Goal: Information Seeking & Learning: Learn about a topic

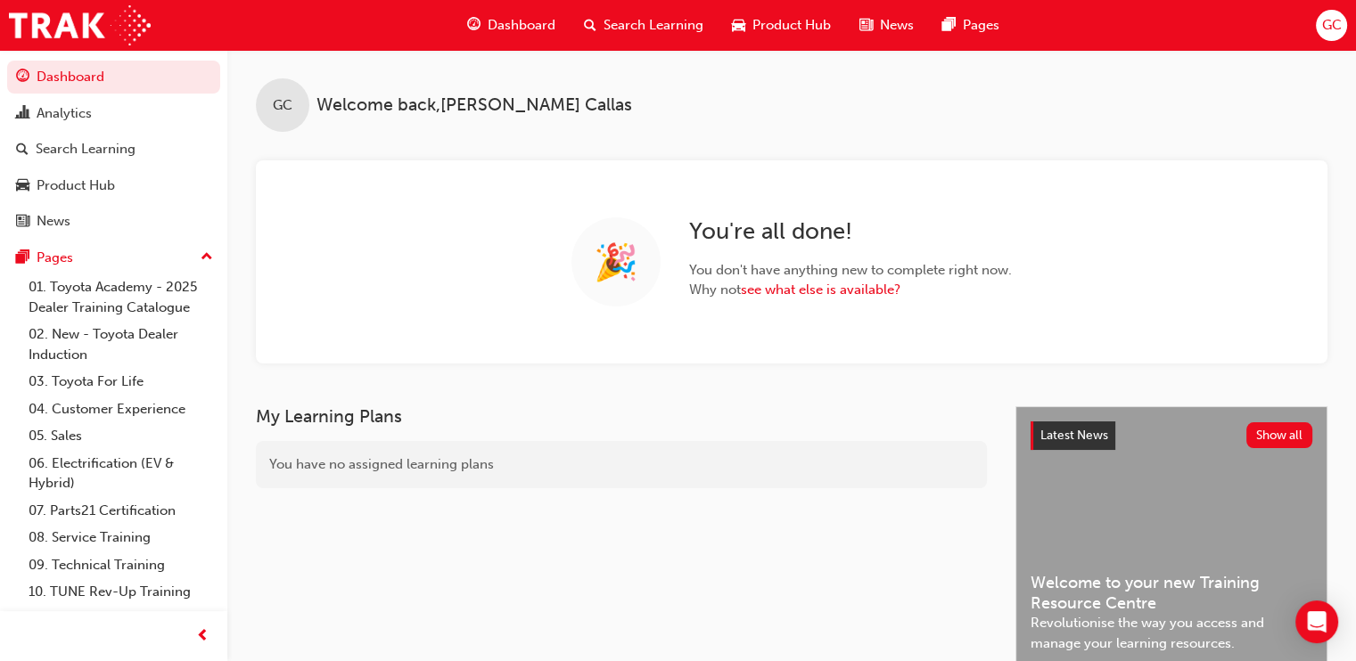
click at [661, 39] on div "Search Learning" at bounding box center [644, 25] width 148 height 37
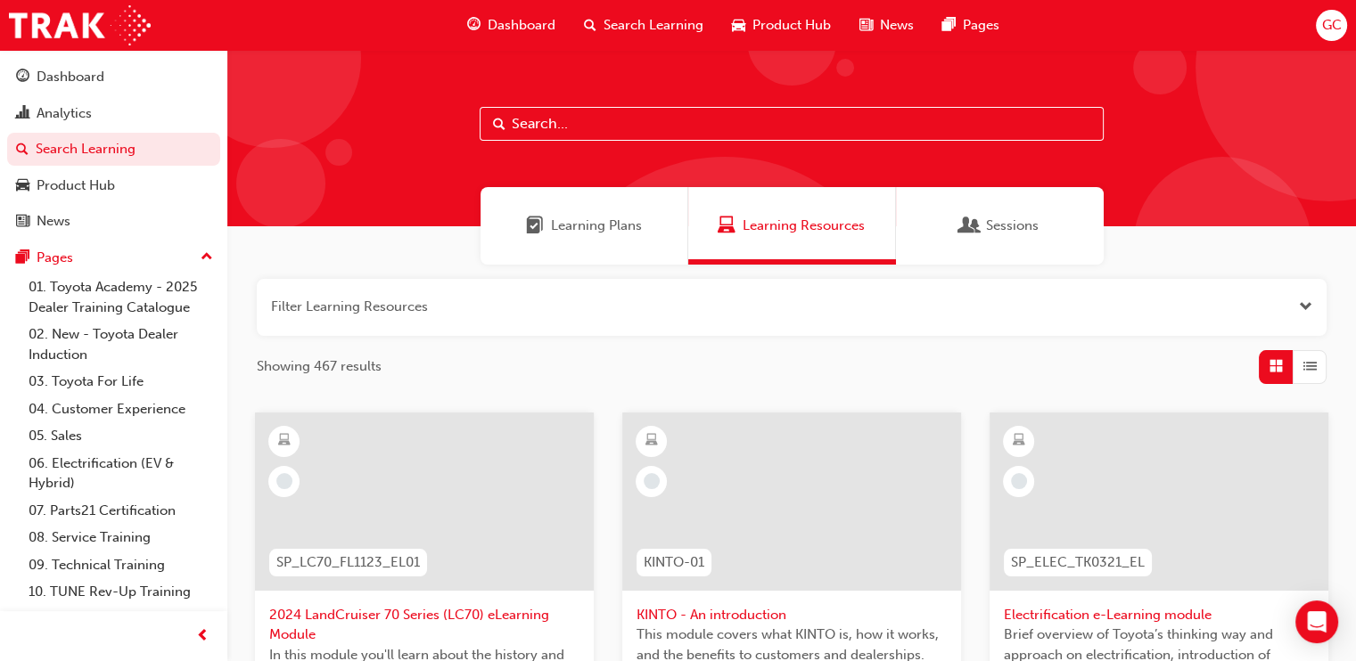
click at [593, 116] on input "text" at bounding box center [792, 124] width 624 height 34
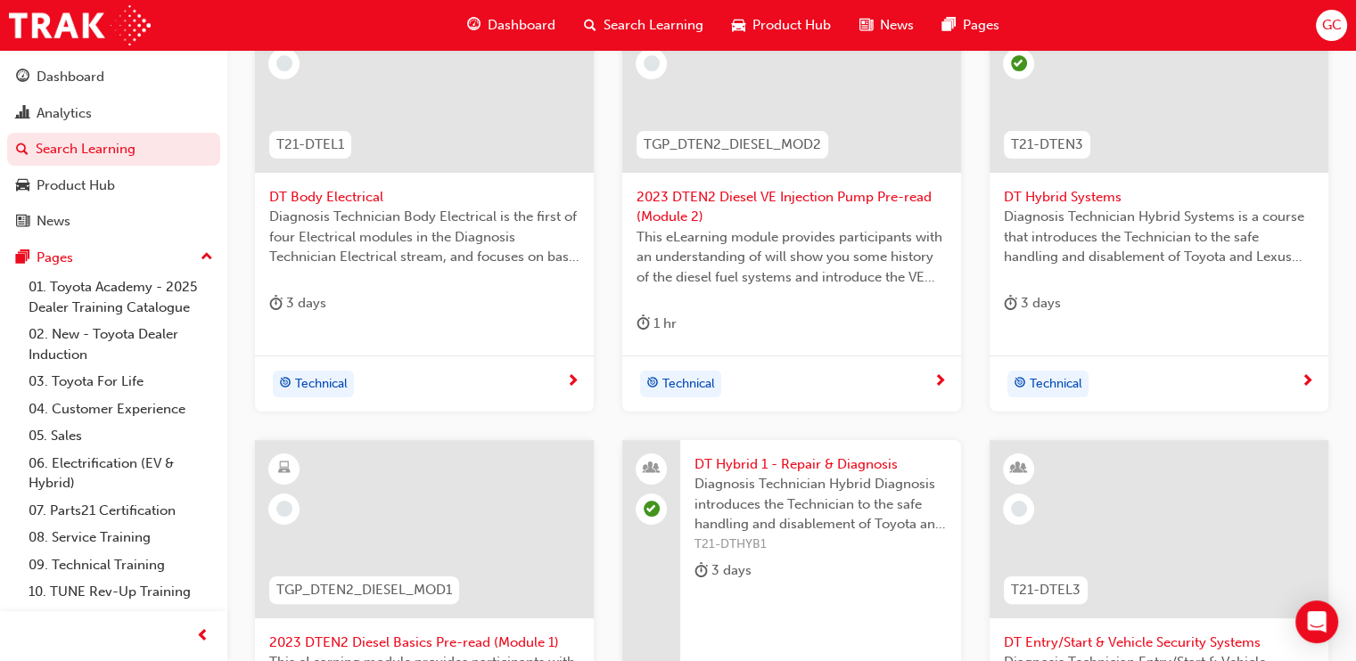
scroll to position [434, 0]
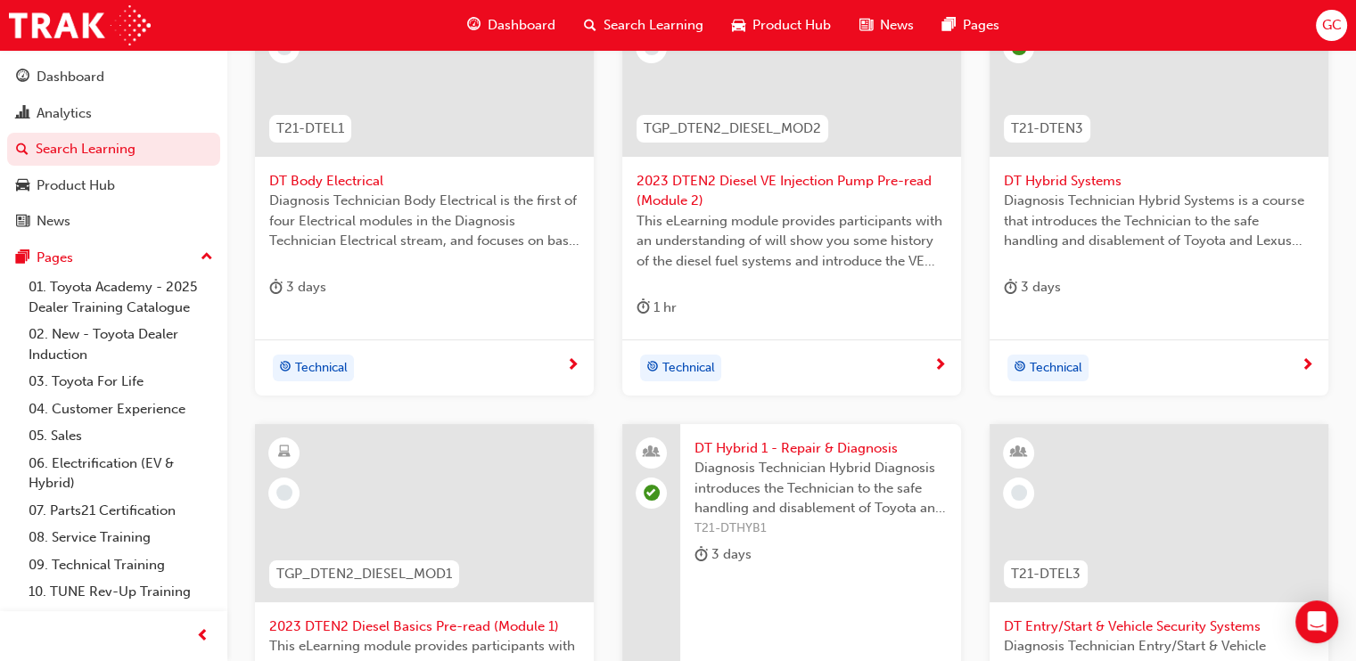
type input "dt"
click at [320, 178] on span "DT Body Electrical" at bounding box center [424, 181] width 310 height 21
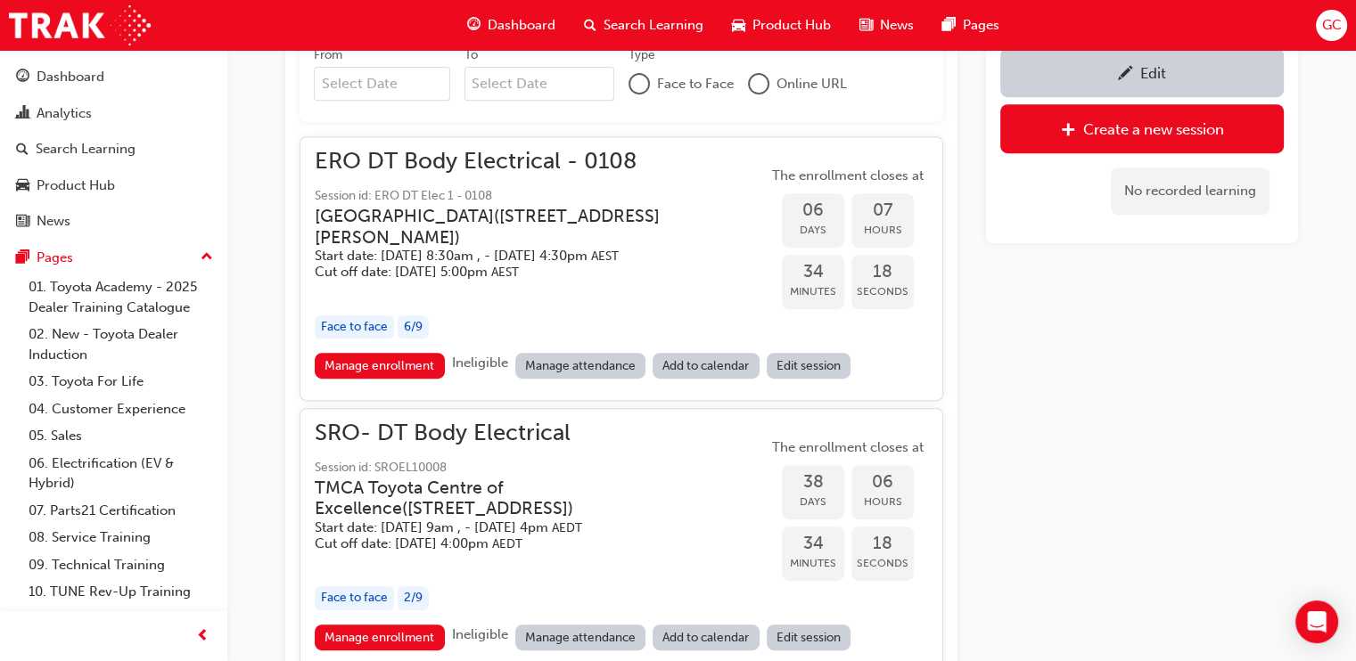
scroll to position [899, 0]
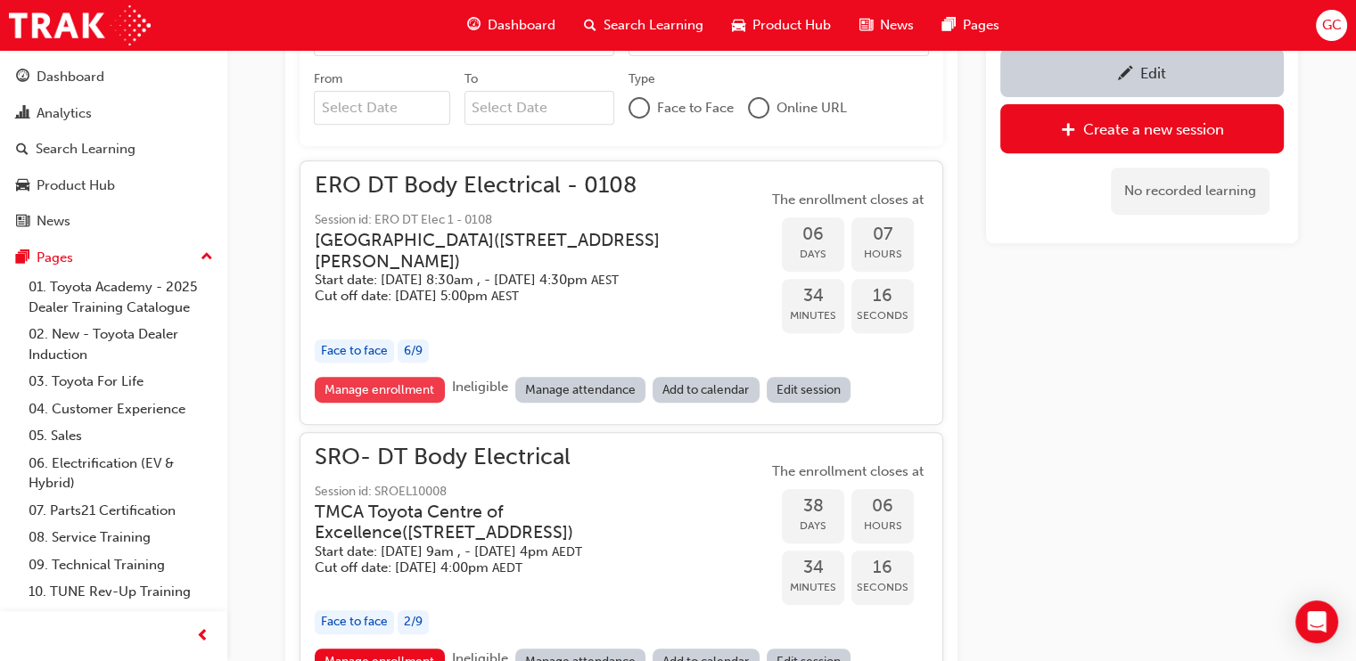
click at [411, 399] on link "Manage enrollment" at bounding box center [380, 390] width 130 height 26
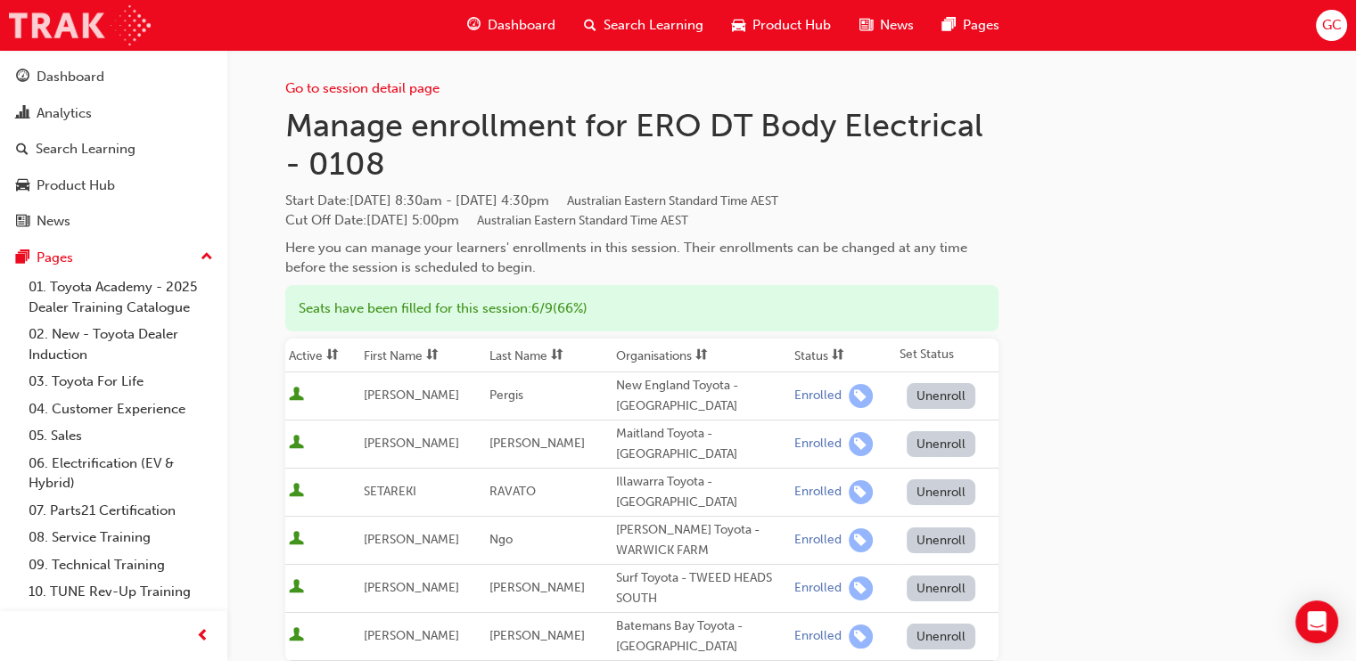
scroll to position [899, 0]
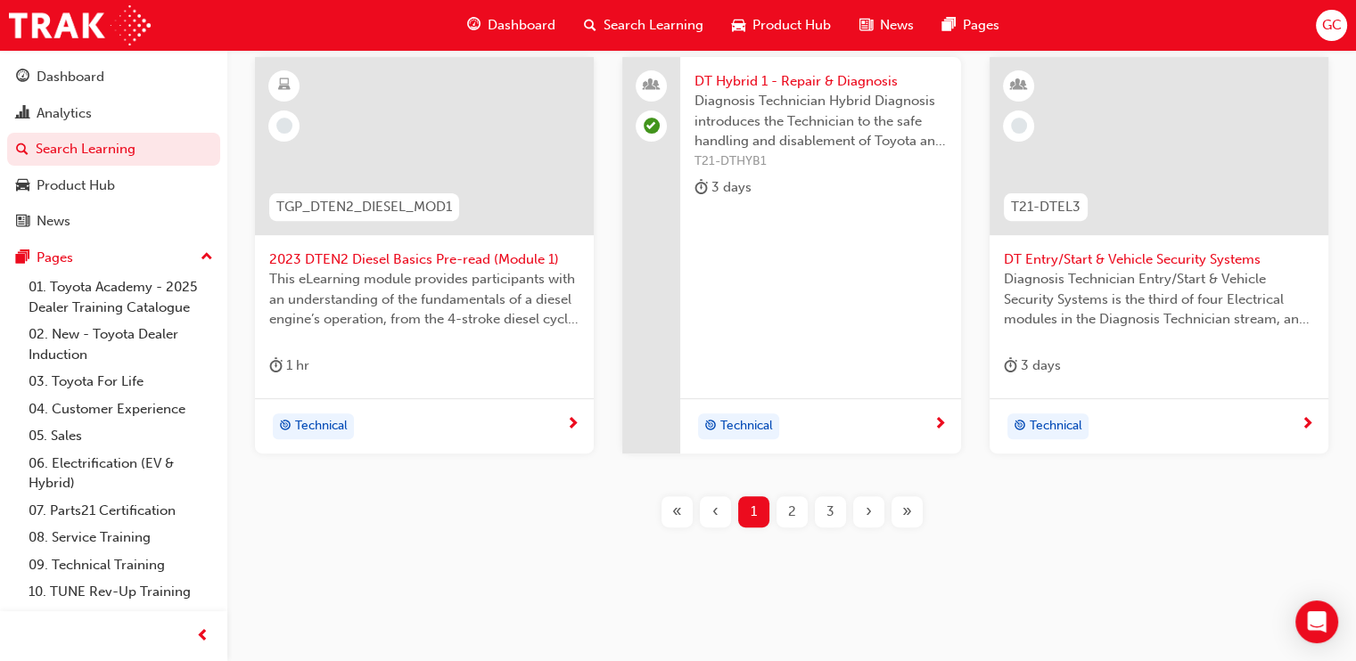
scroll to position [801, 0]
click at [792, 507] on span "2" at bounding box center [792, 513] width 8 height 21
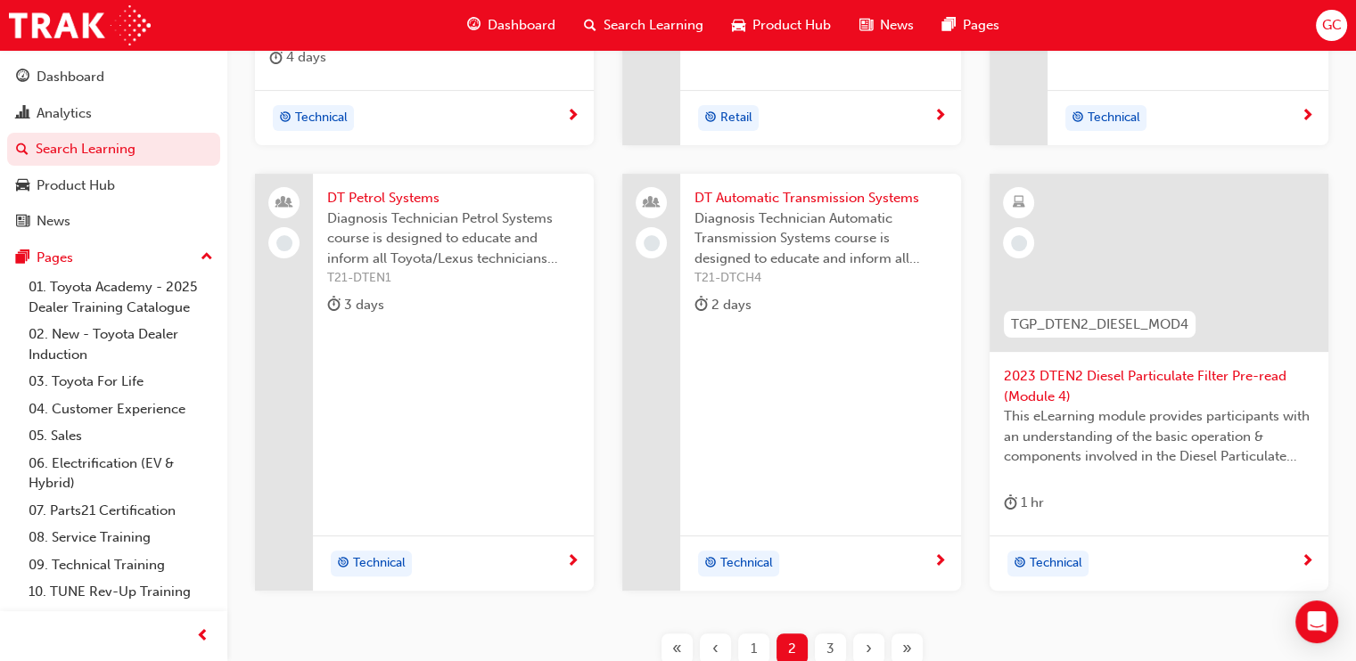
scroll to position [810, 0]
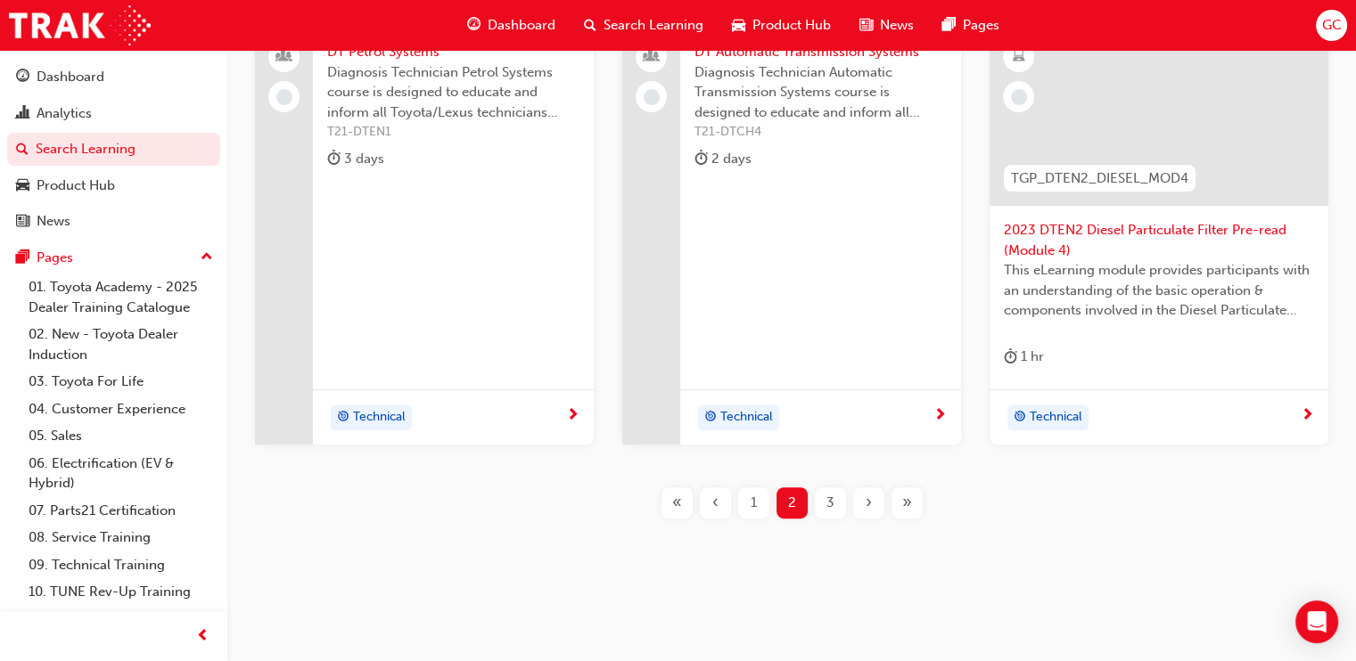
click at [829, 498] on span "3" at bounding box center [830, 503] width 8 height 21
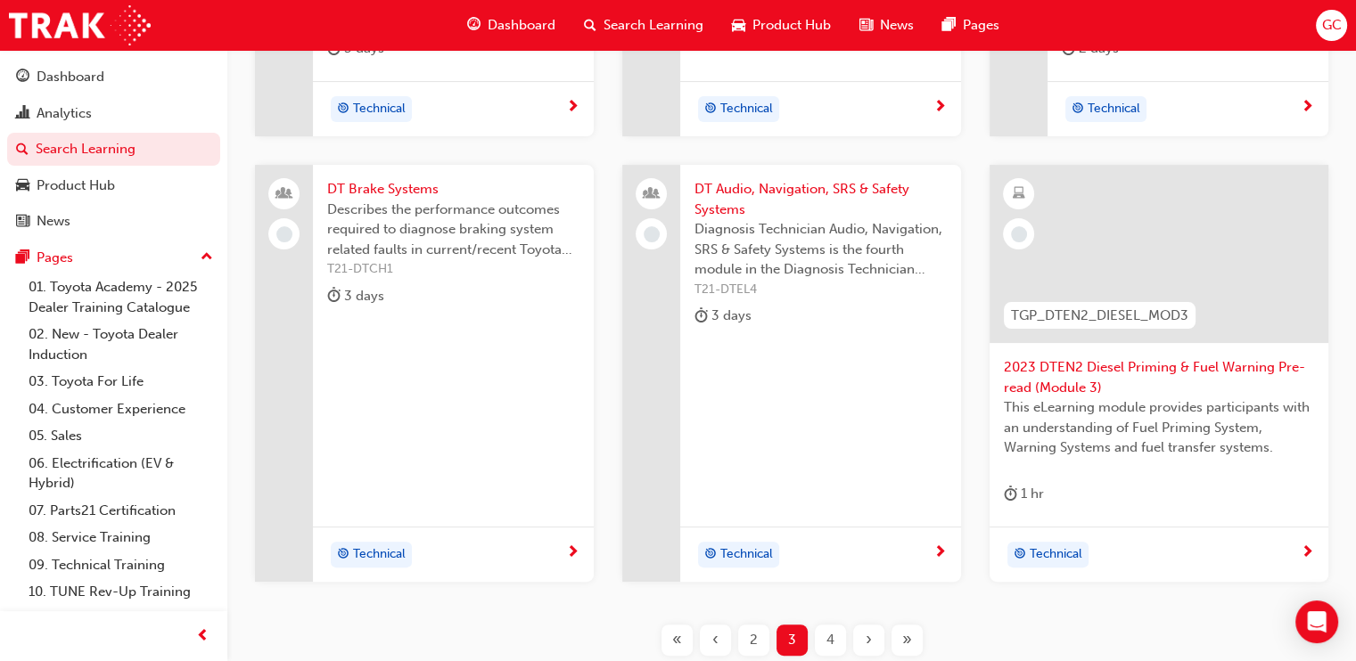
scroll to position [633, 0]
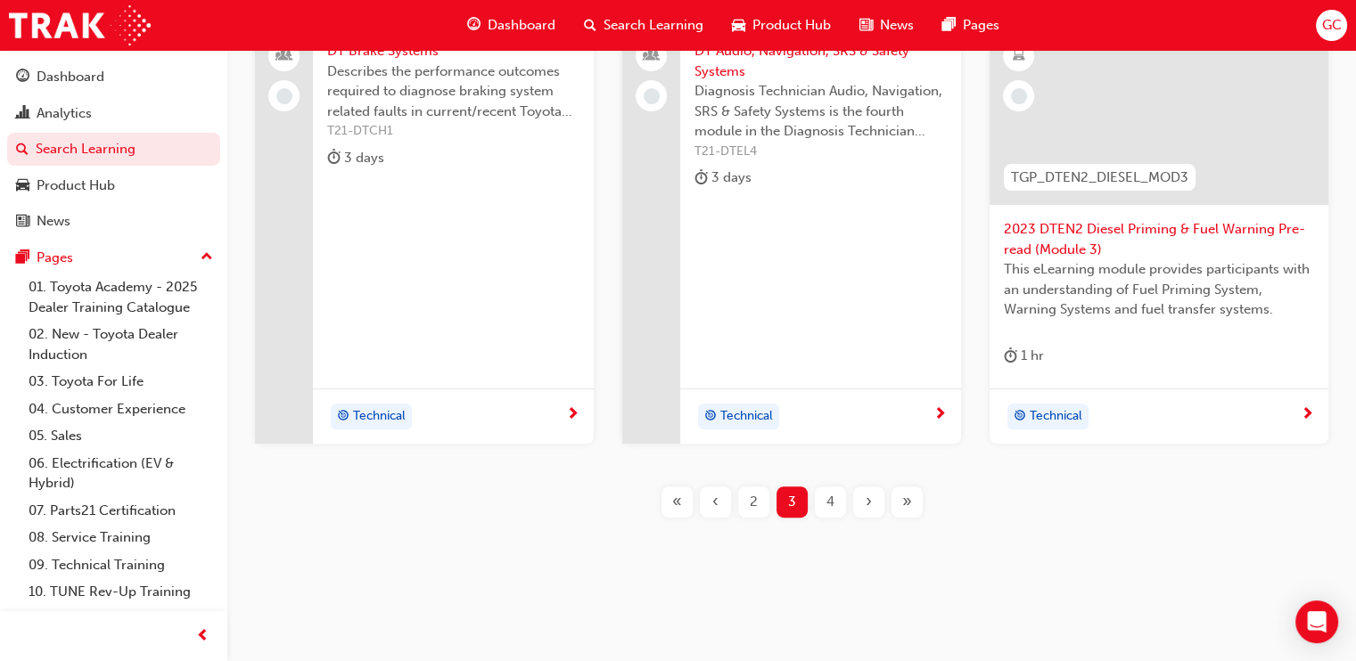
click at [830, 498] on span "4" at bounding box center [830, 502] width 8 height 21
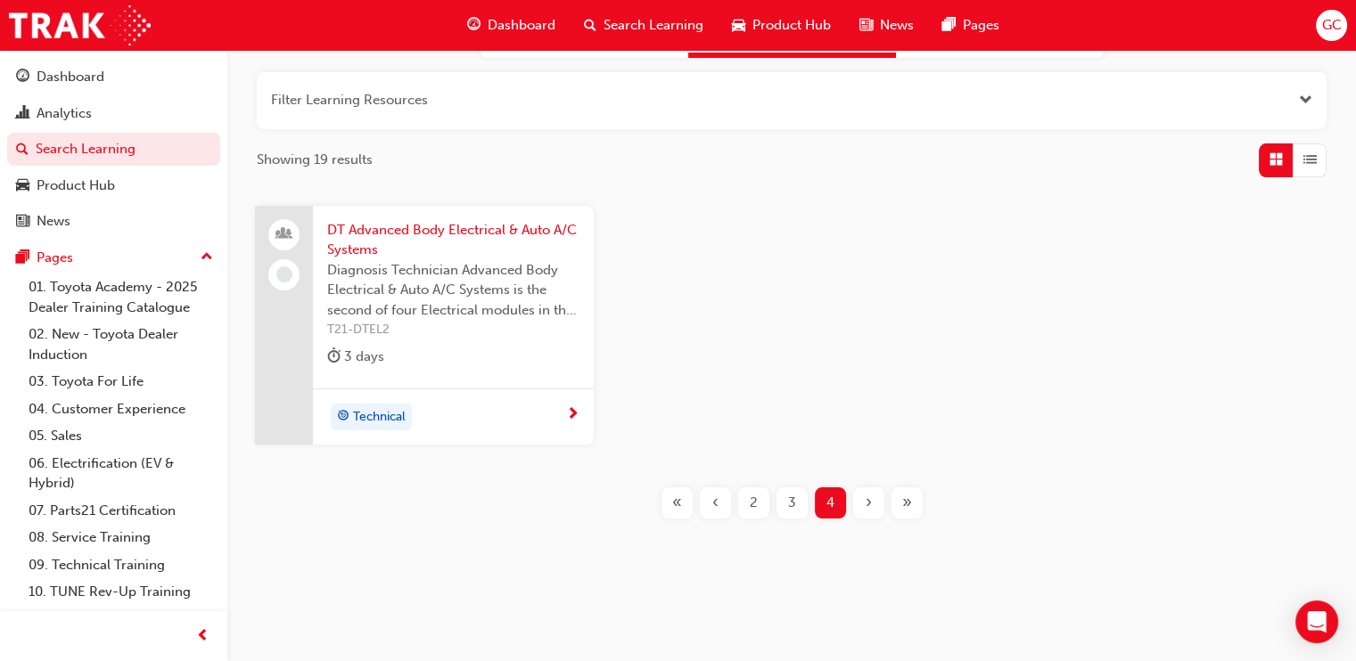
click at [483, 230] on span "DT Advanced Body Electrical & Auto A/C Systems" at bounding box center [453, 240] width 252 height 40
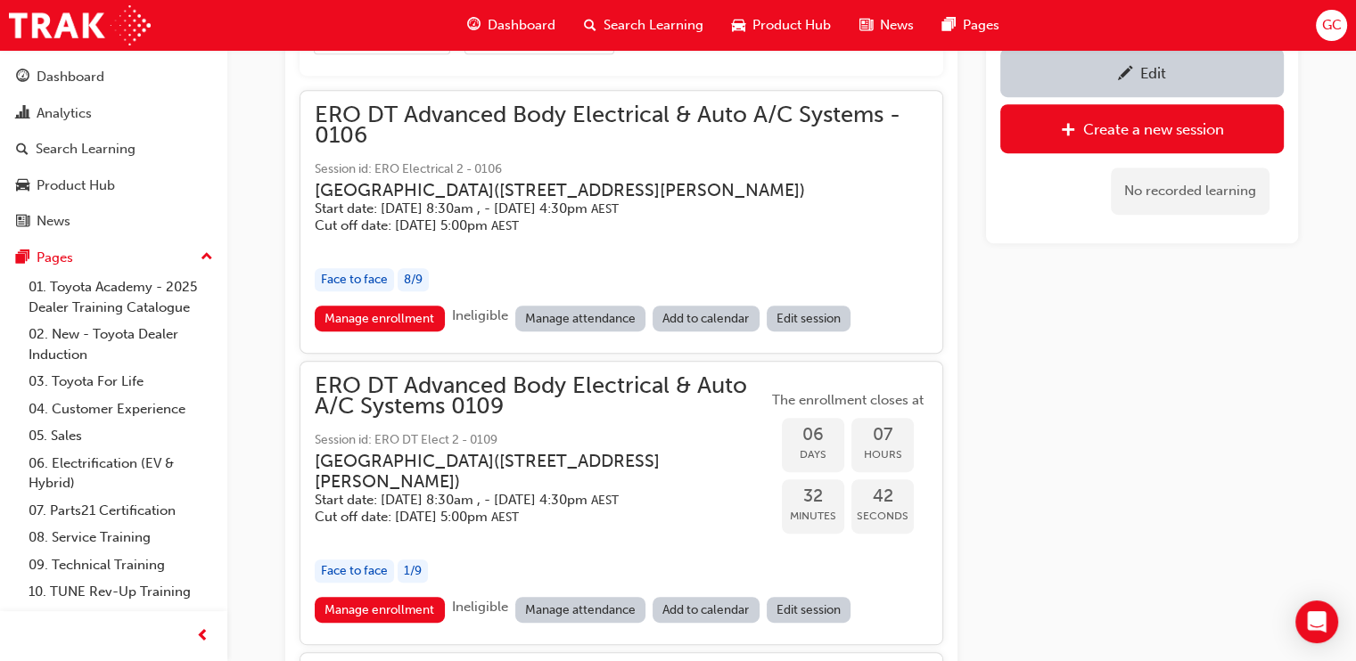
scroll to position [1040, 0]
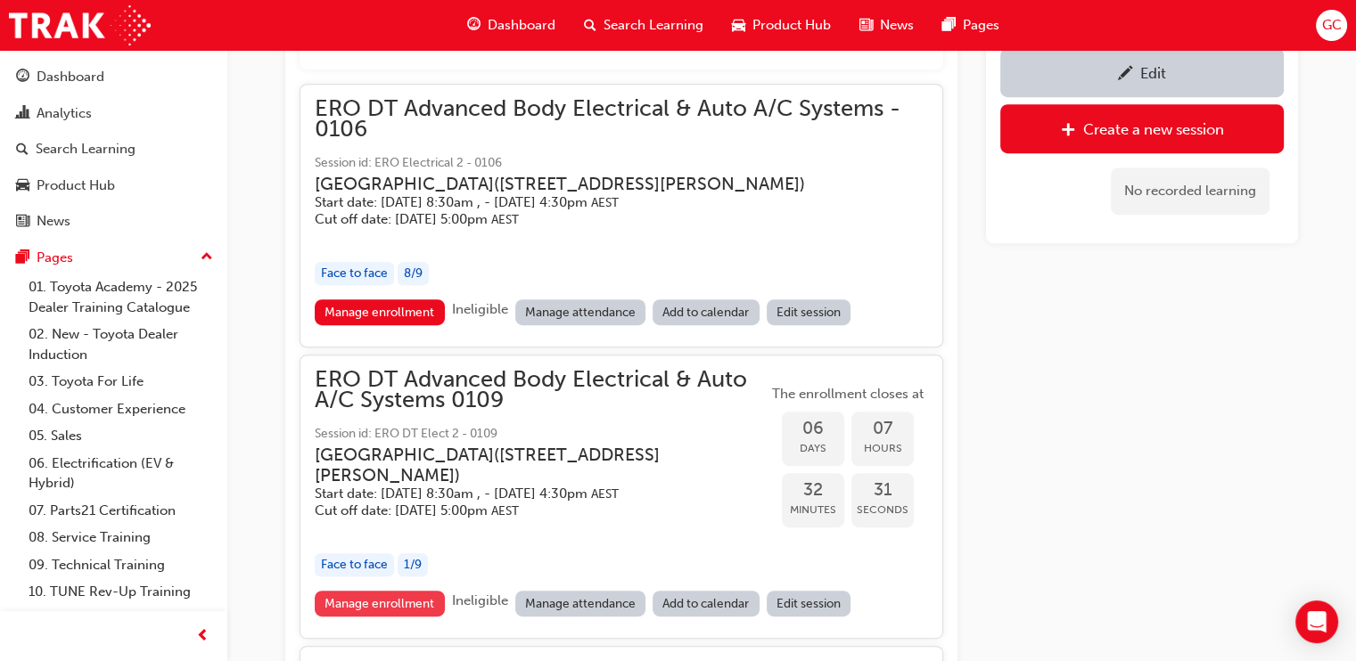
click at [383, 612] on link "Manage enrollment" at bounding box center [380, 604] width 130 height 26
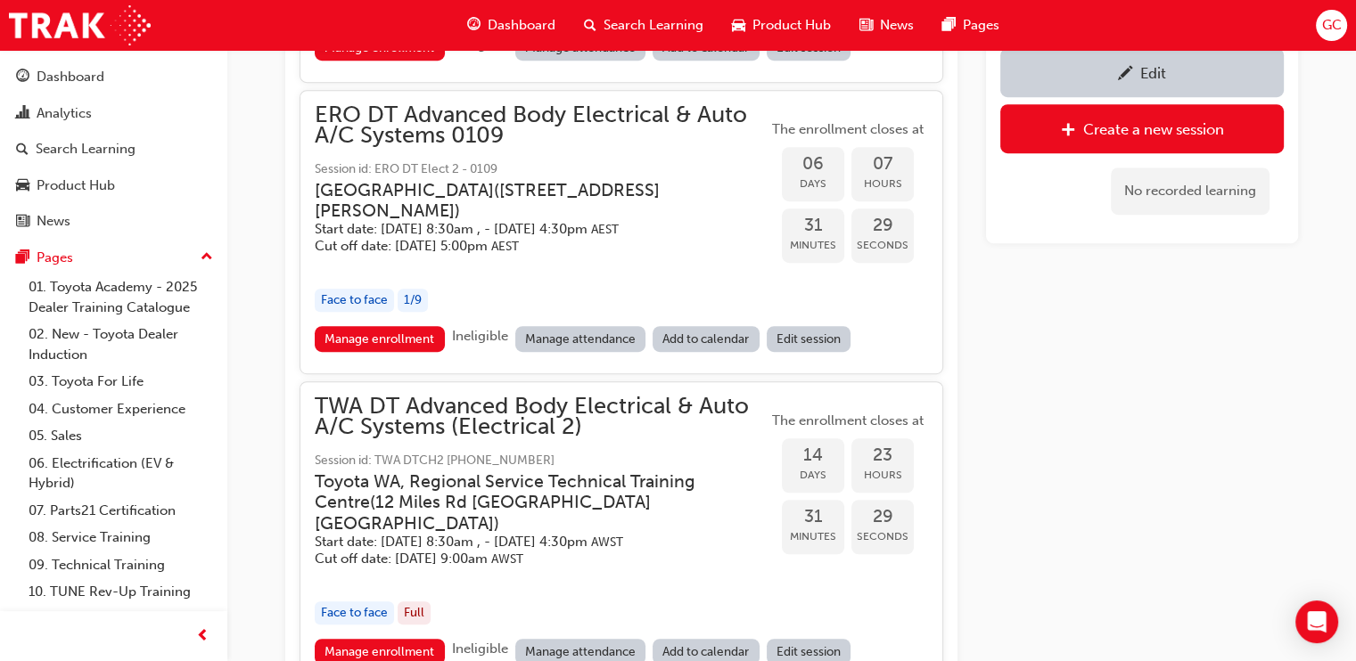
scroll to position [1311, 0]
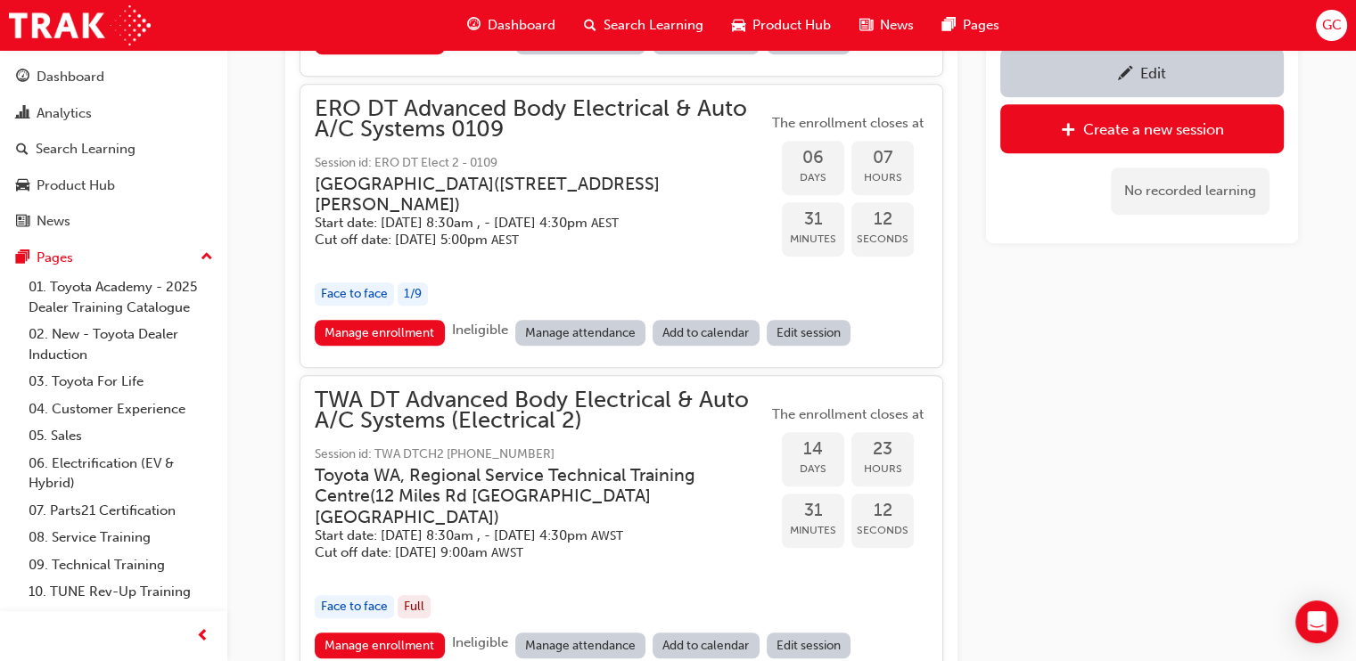
scroll to position [207, 0]
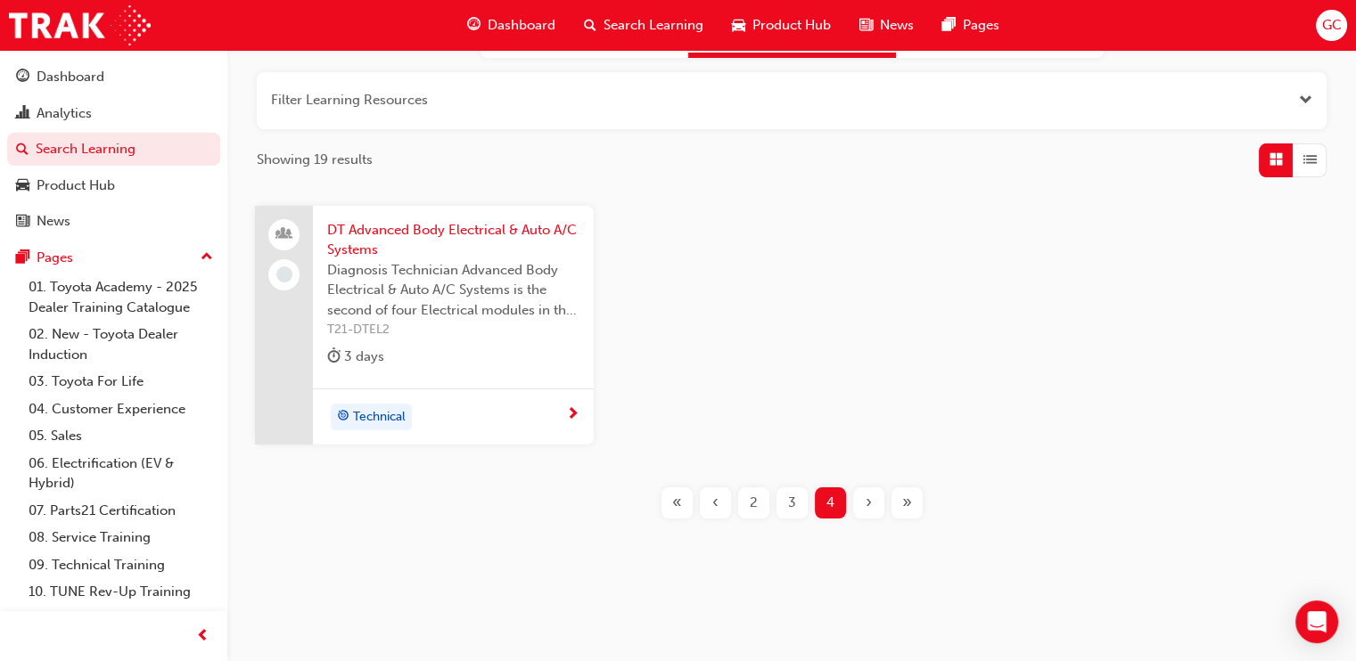
click at [710, 497] on div "‹" at bounding box center [715, 503] width 31 height 31
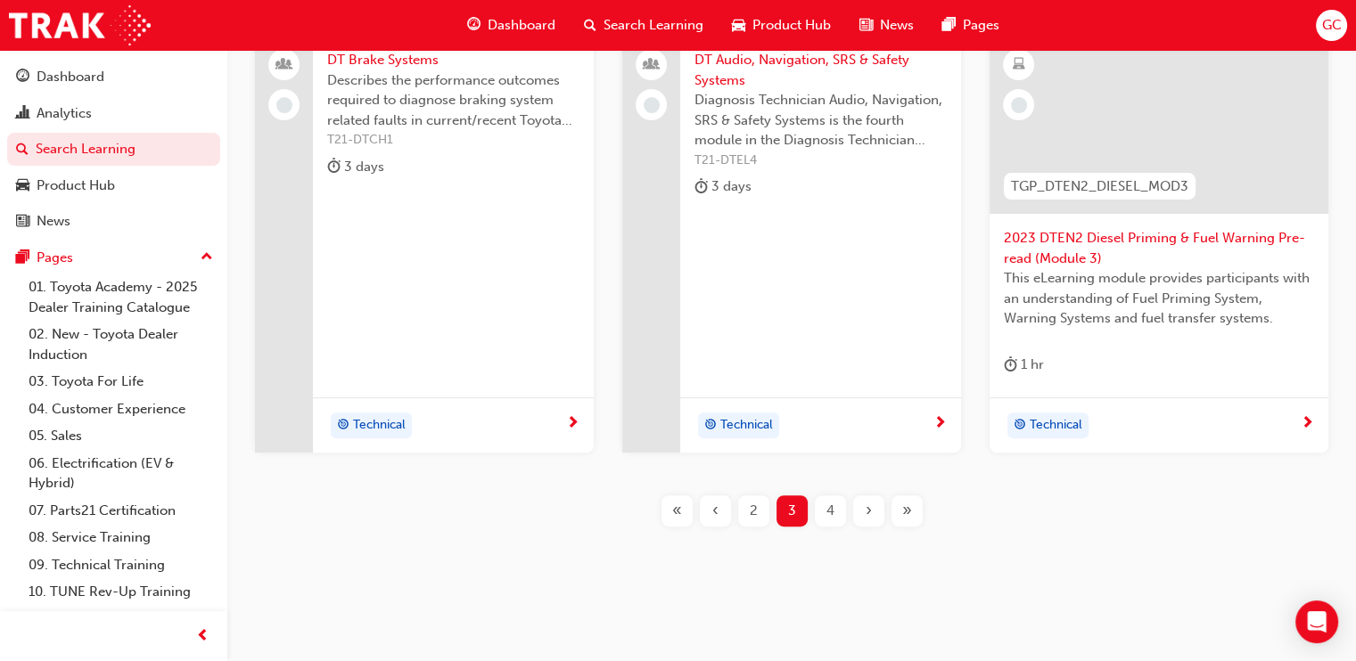
scroll to position [629, 0]
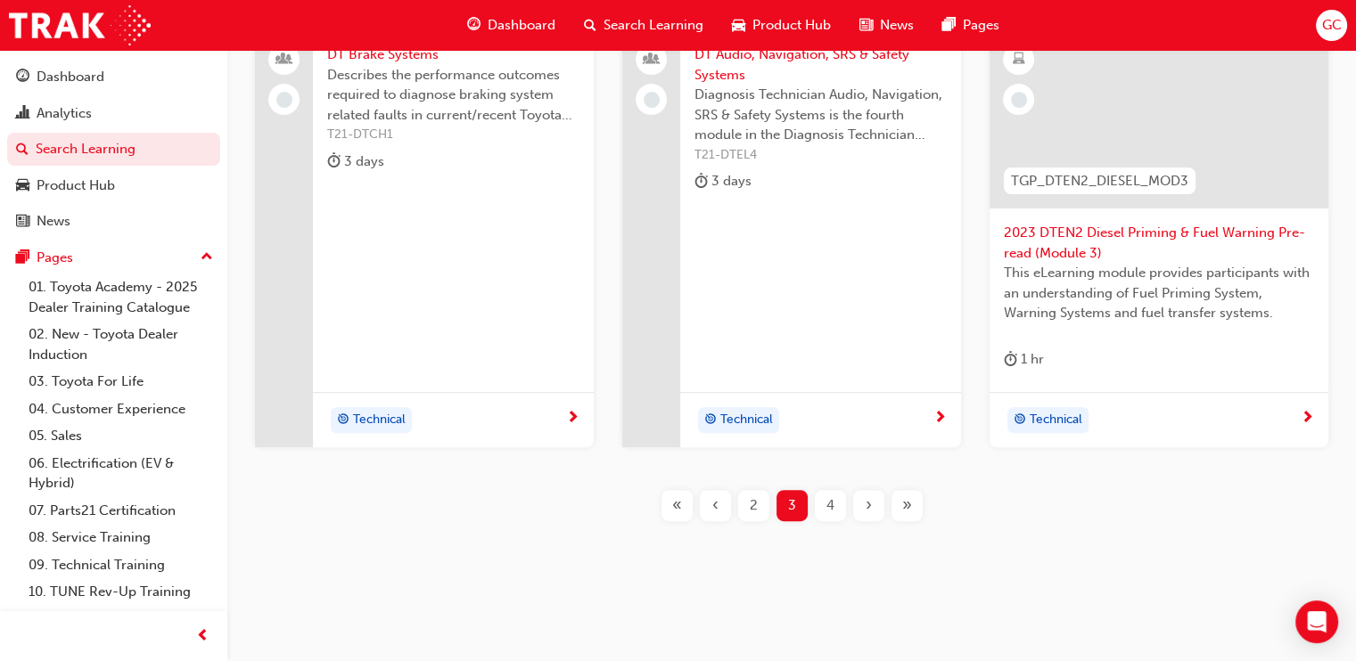
click at [754, 496] on span "2" at bounding box center [754, 506] width 8 height 21
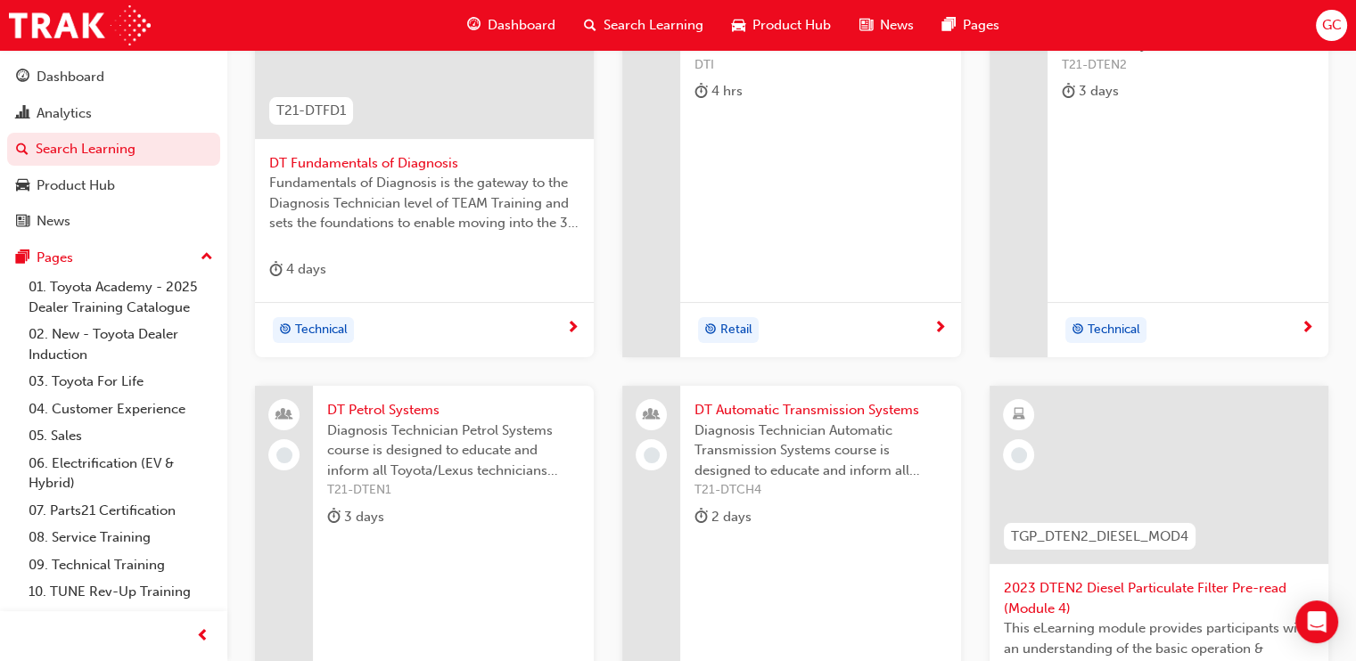
scroll to position [224, 0]
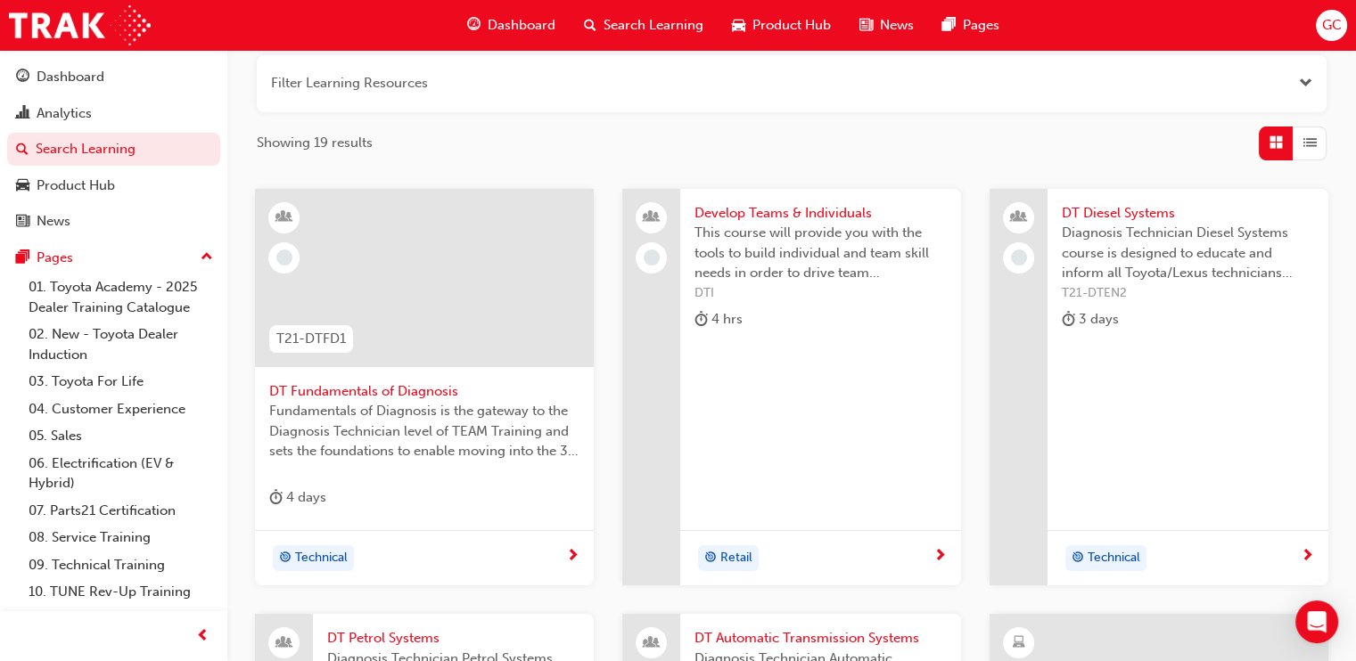
click at [428, 382] on span "DT Fundamentals of Diagnosis" at bounding box center [424, 392] width 310 height 21
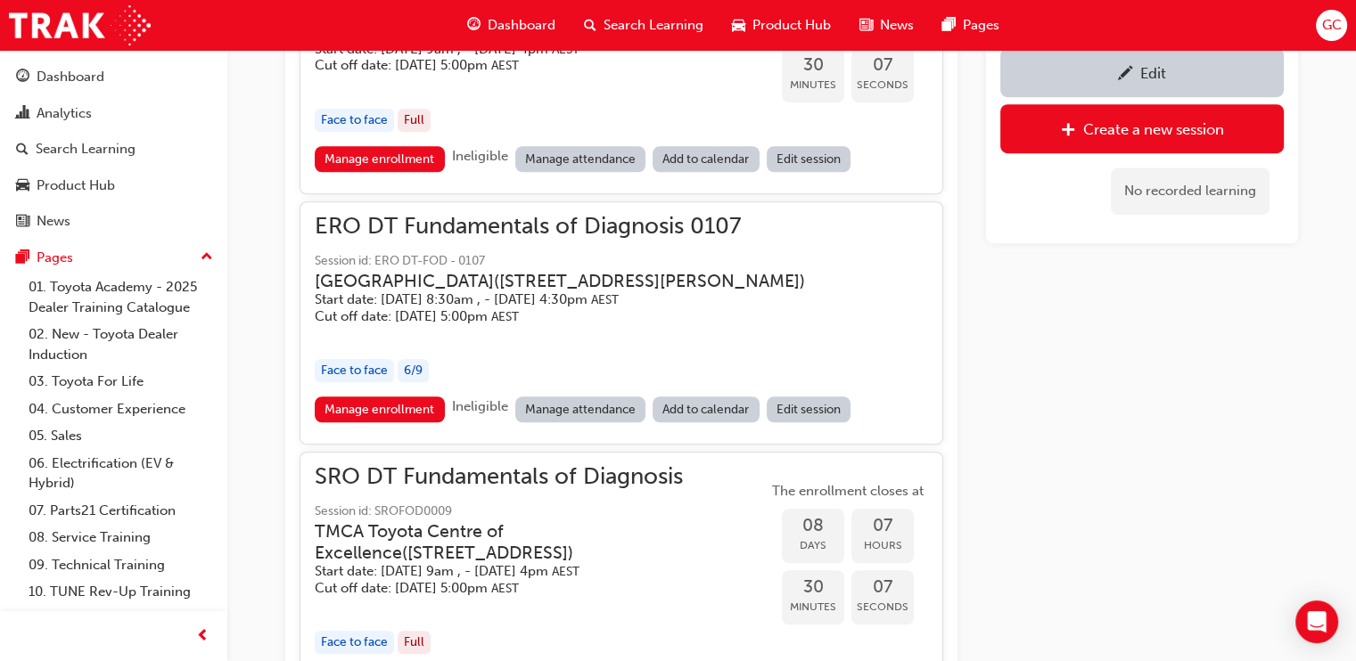
scroll to position [1622, 0]
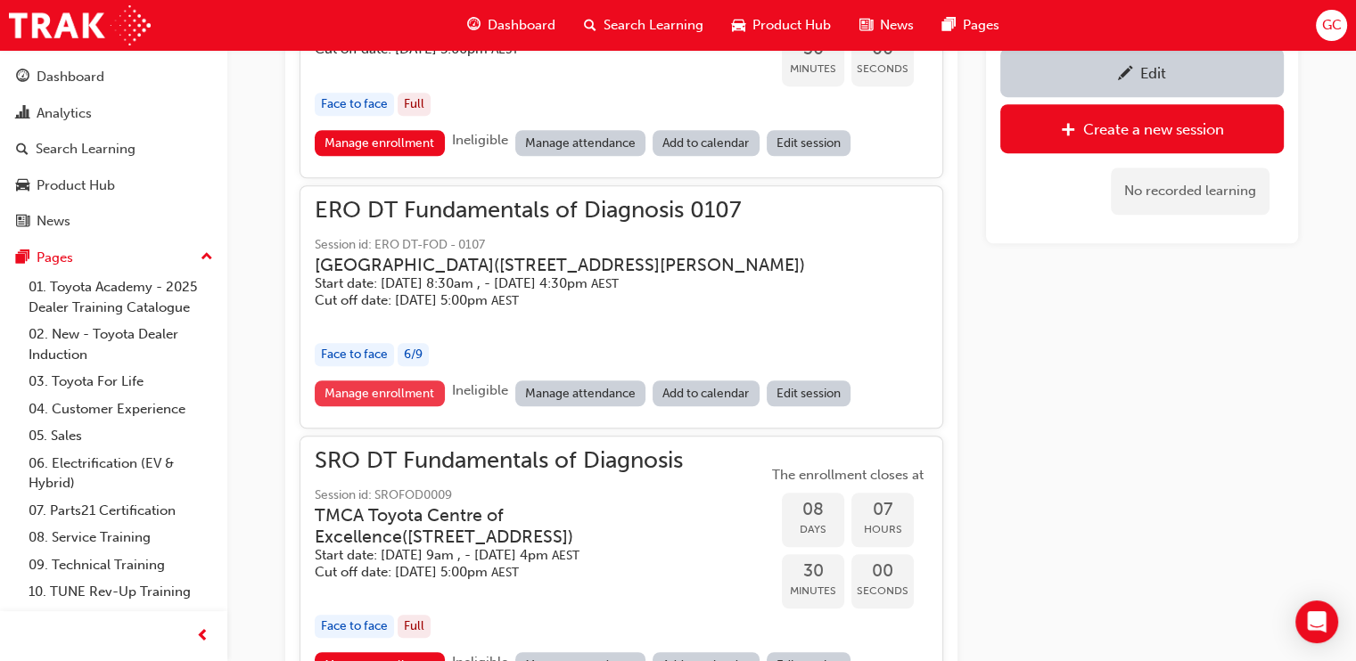
click at [398, 401] on link "Manage enrollment" at bounding box center [380, 394] width 130 height 26
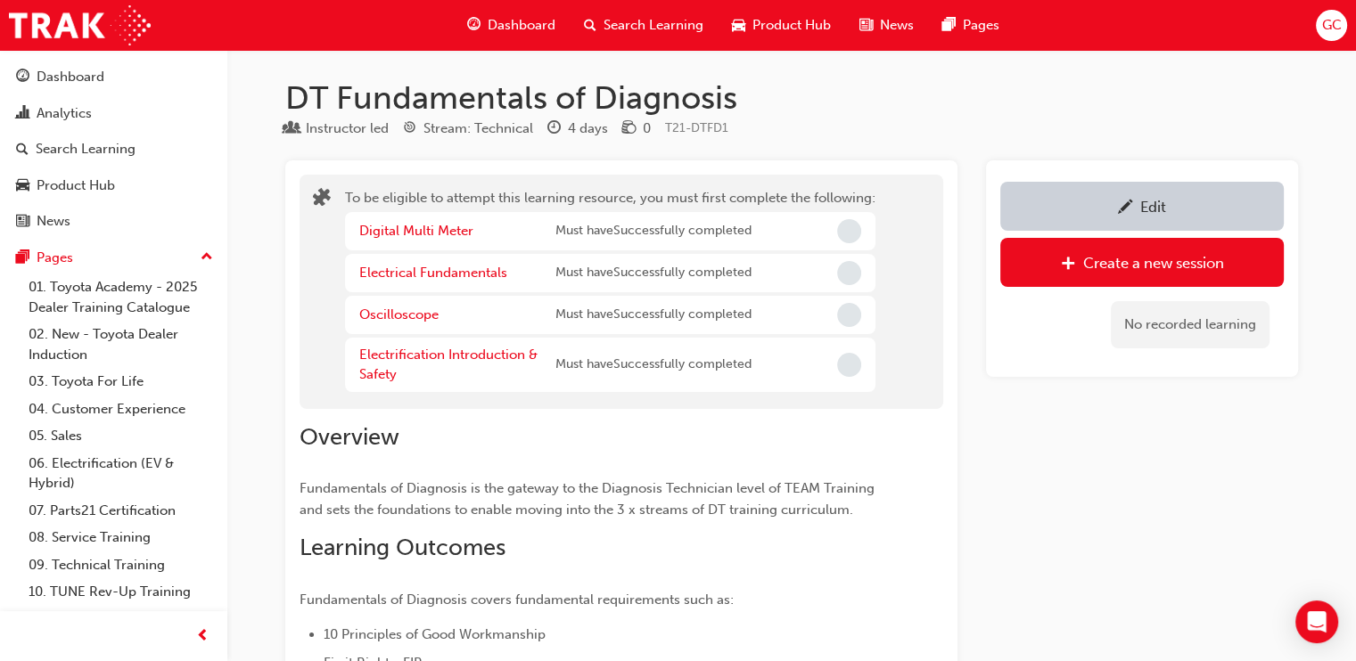
scroll to position [1622, 0]
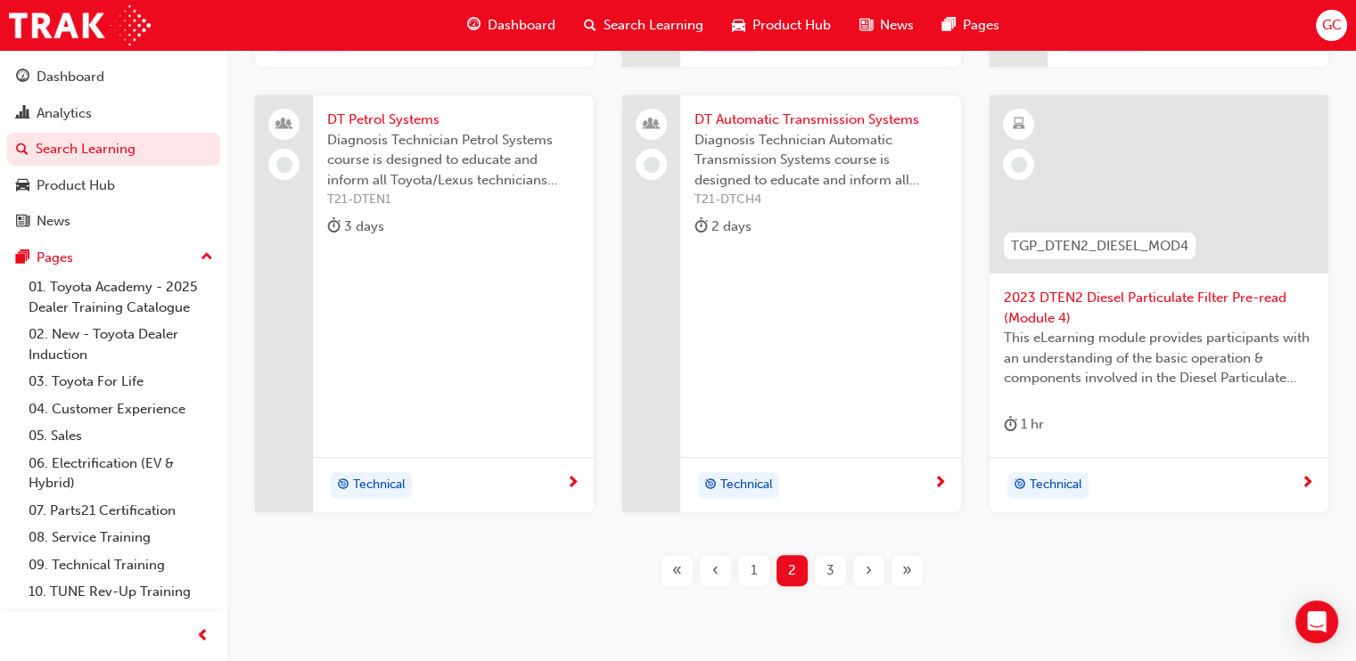
scroll to position [744, 0]
click at [755, 567] on span "1" at bounding box center [754, 569] width 6 height 21
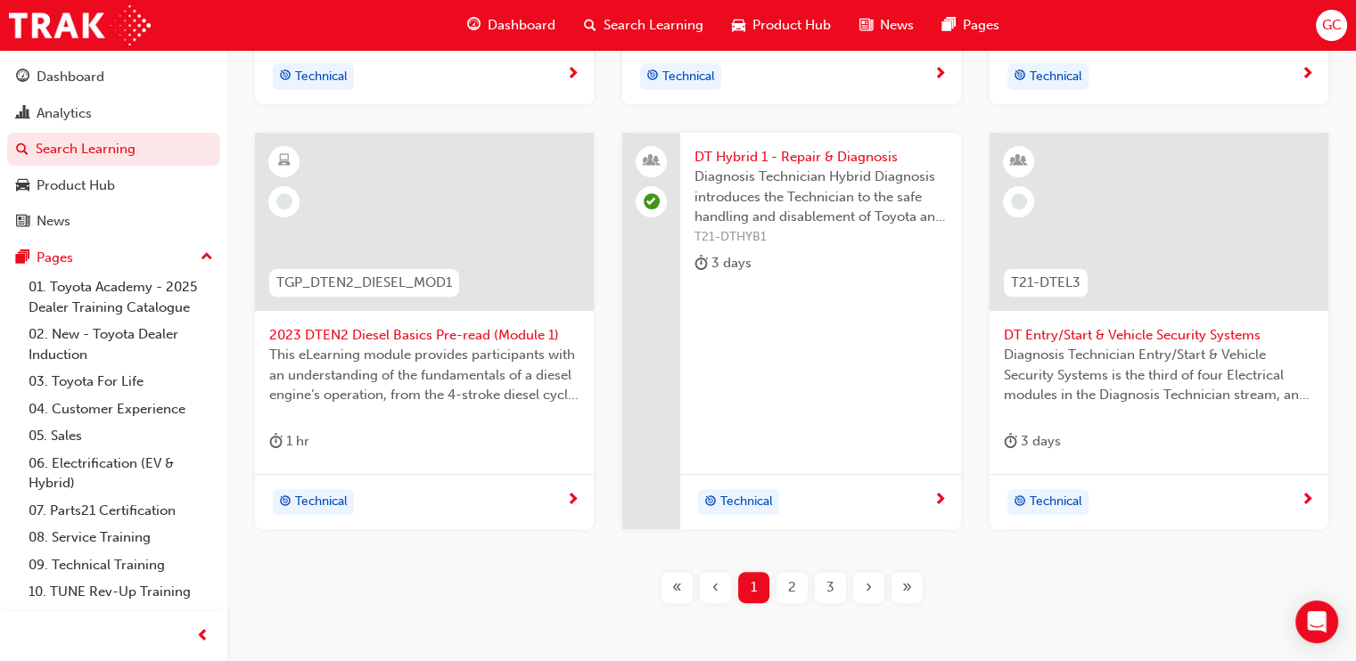
scroll to position [788, 0]
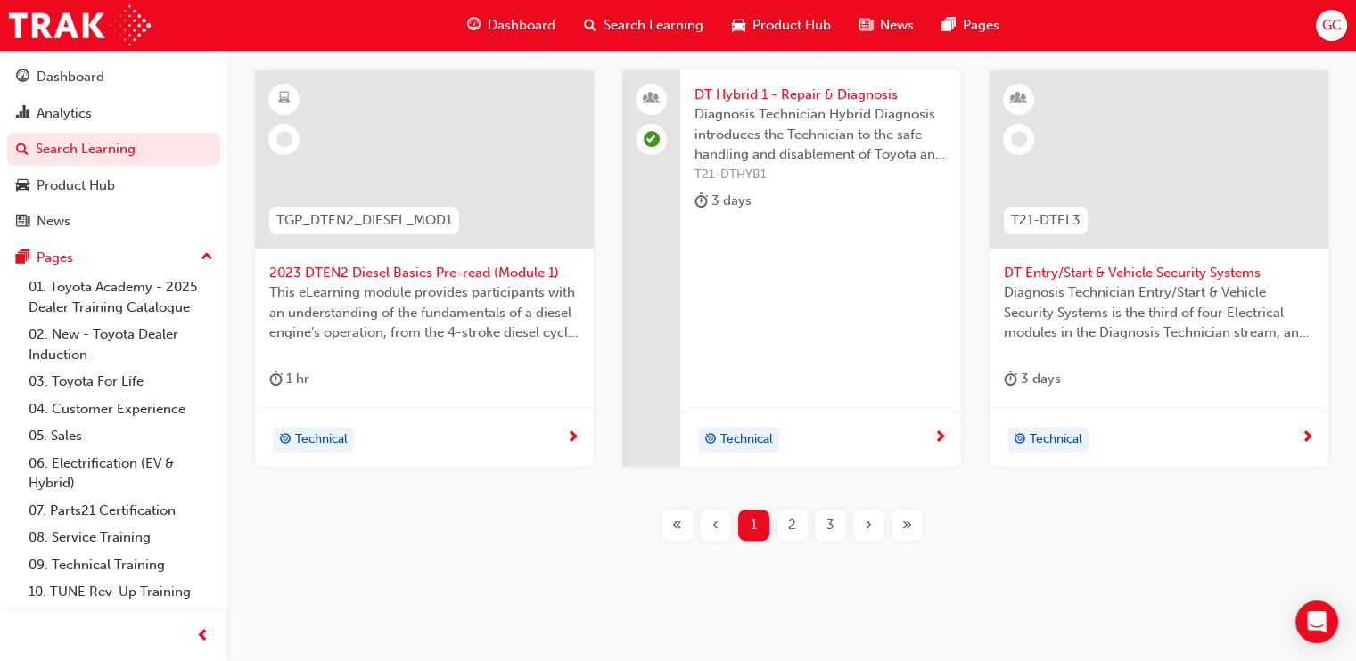
click at [826, 521] on span "3" at bounding box center [830, 525] width 8 height 21
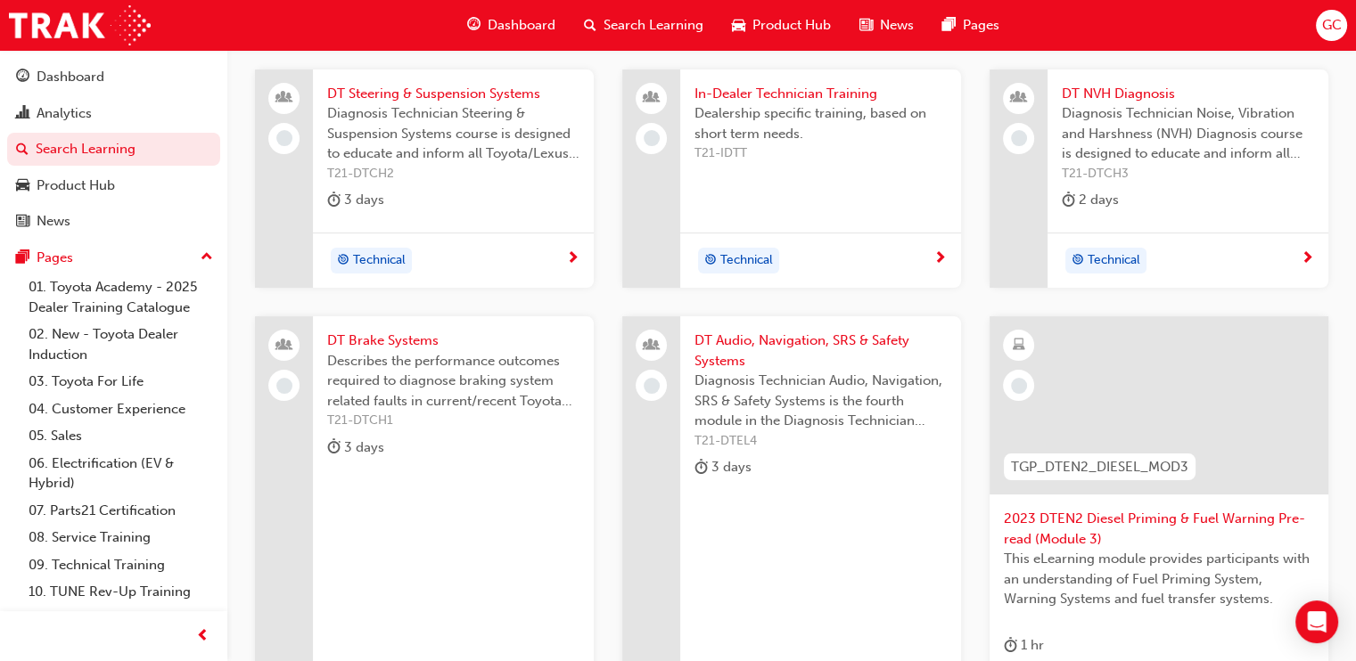
scroll to position [281, 0]
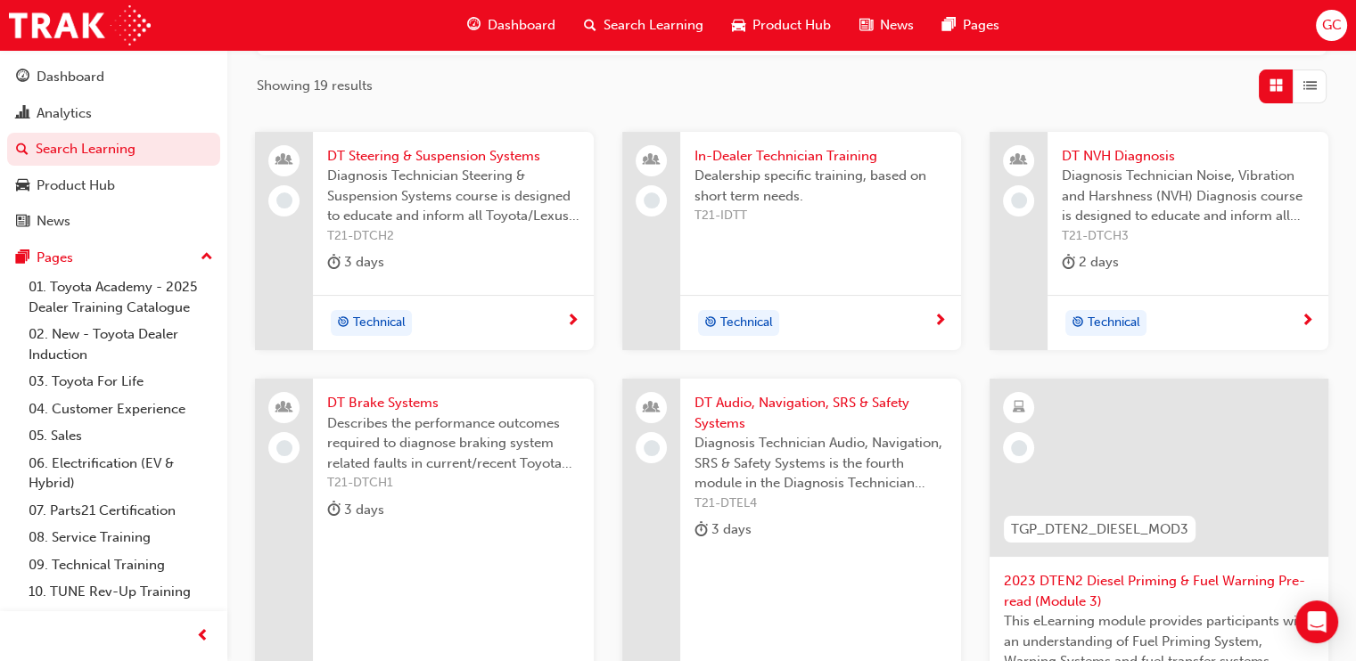
click at [370, 398] on span "DT Brake Systems" at bounding box center [453, 403] width 252 height 21
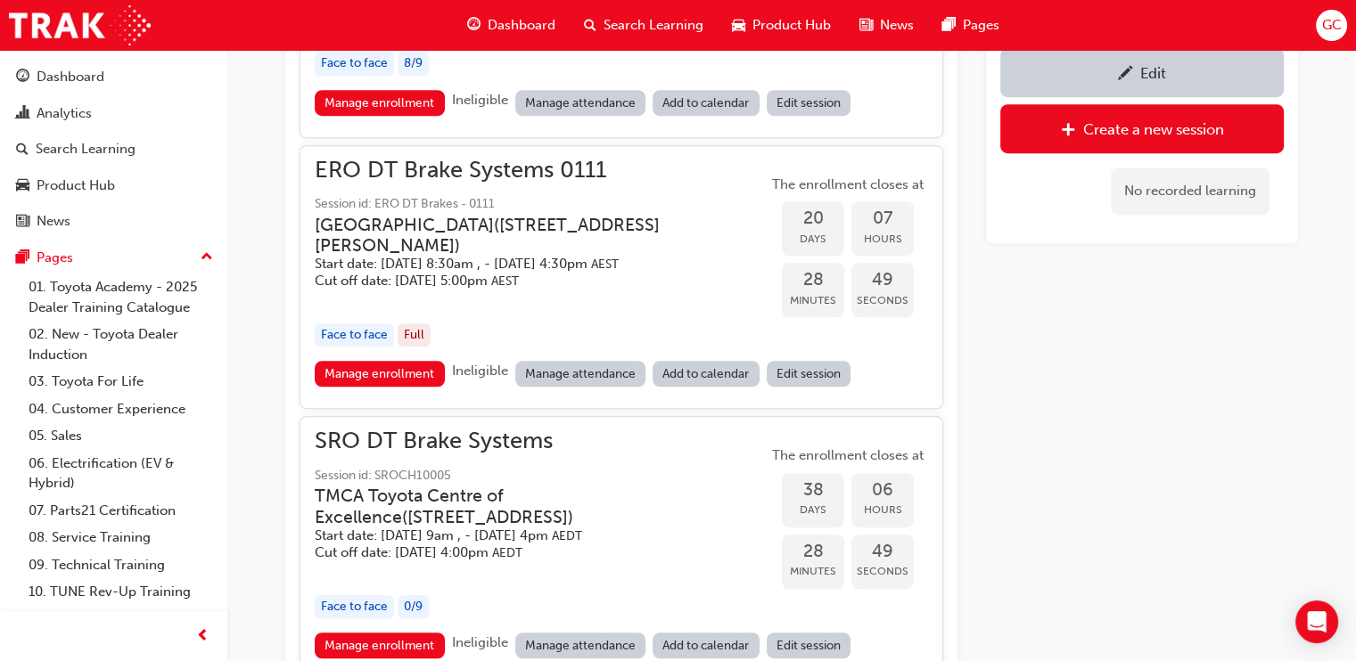
scroll to position [1548, 0]
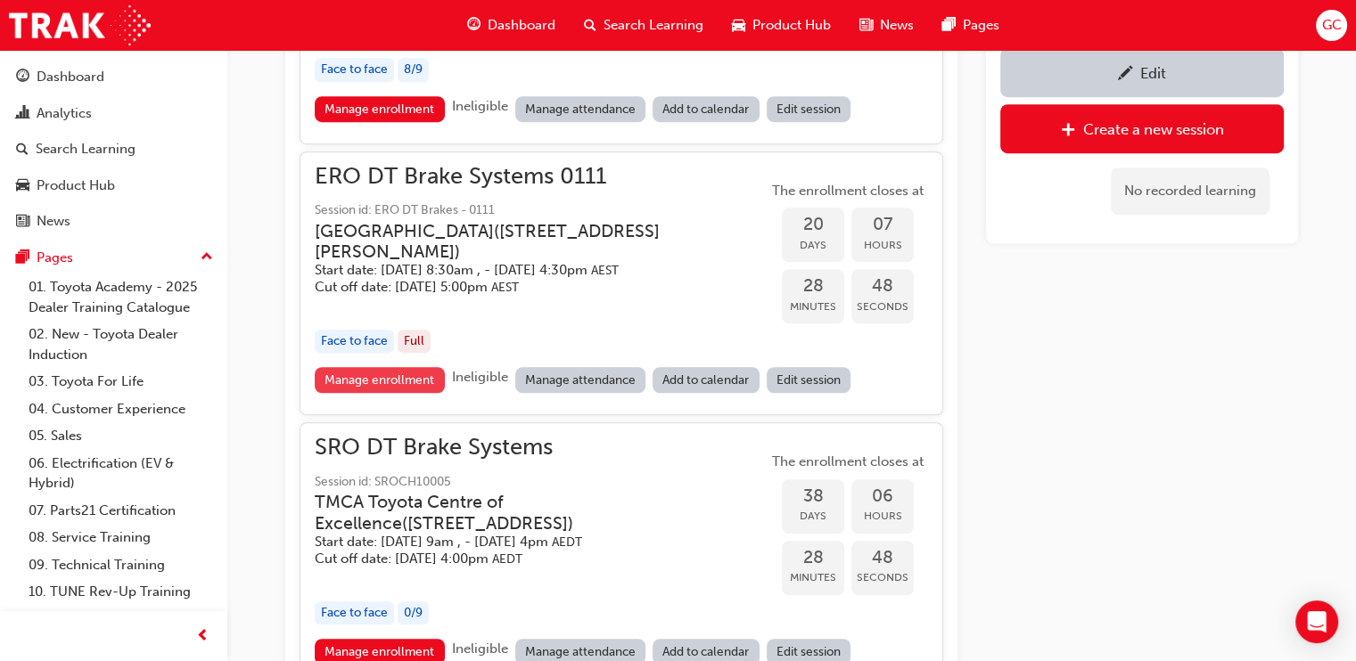
click at [406, 388] on link "Manage enrollment" at bounding box center [380, 380] width 130 height 26
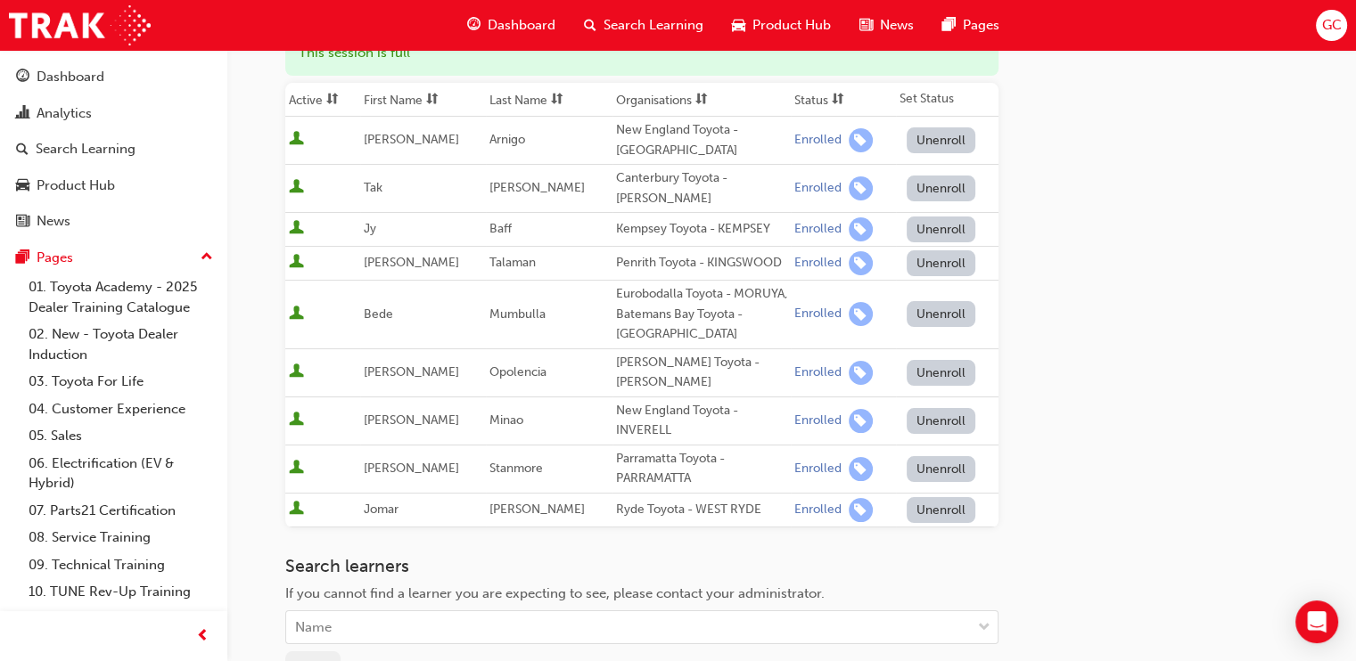
scroll to position [259, 0]
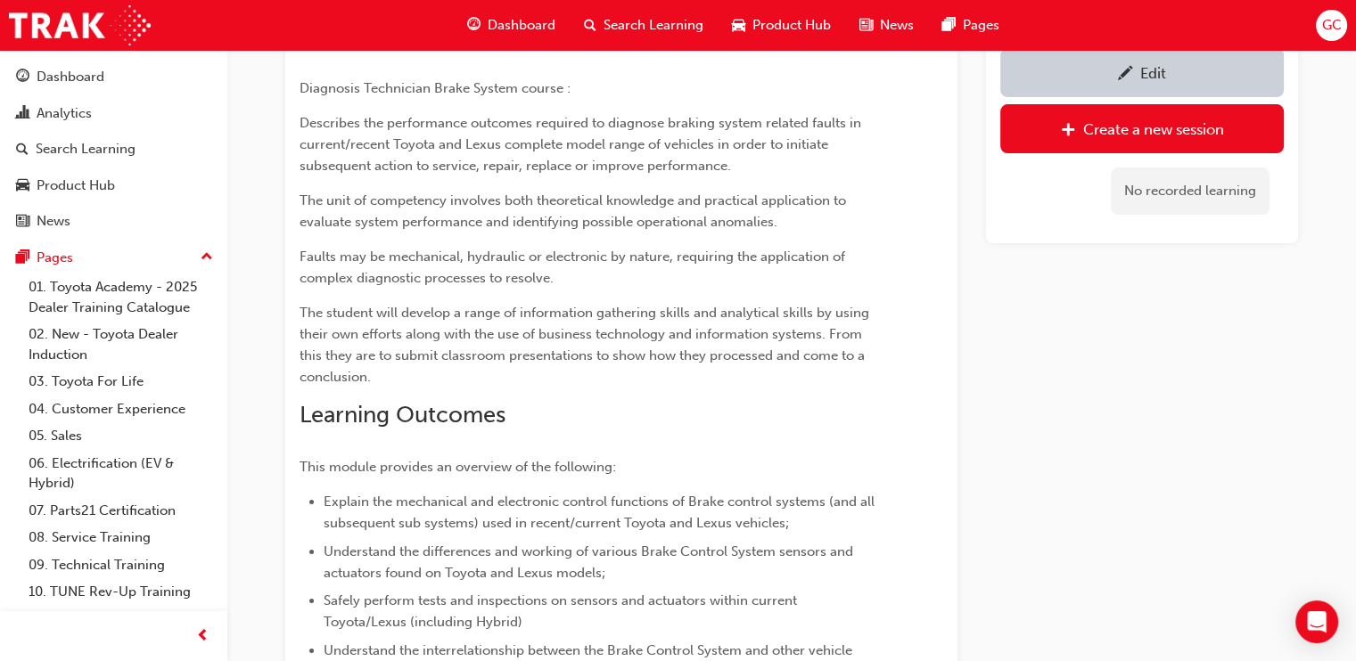
scroll to position [1548, 0]
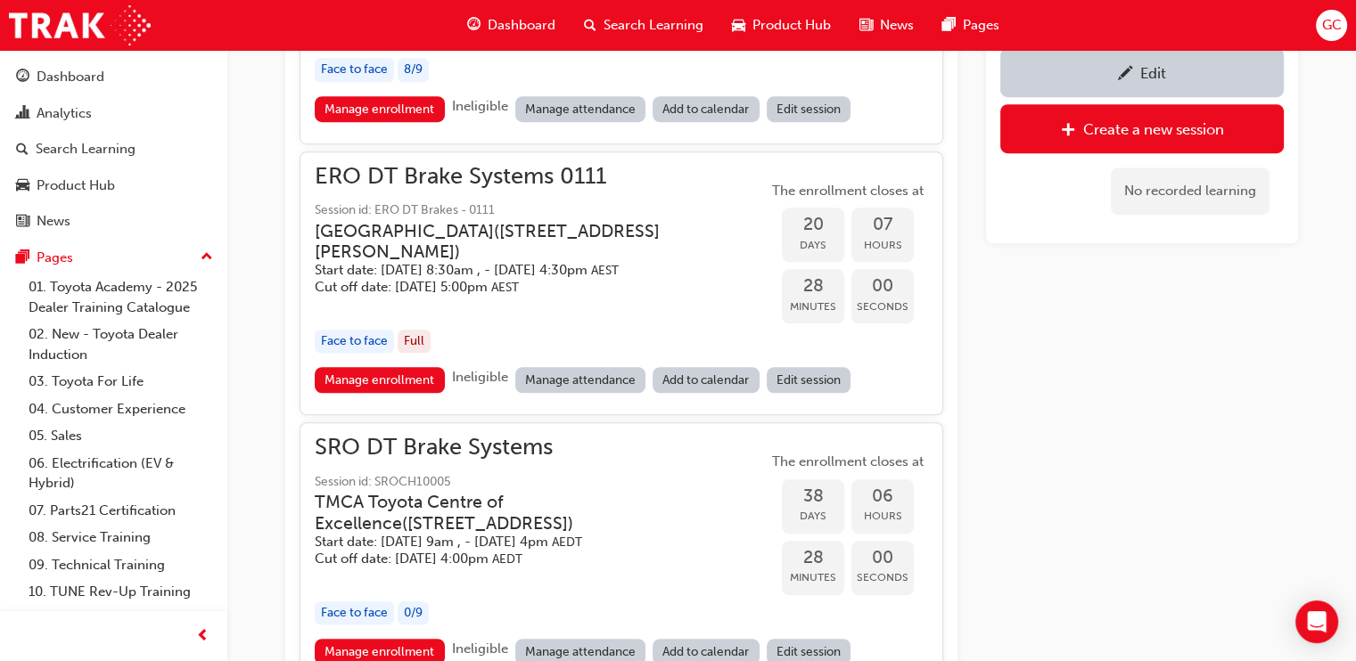
scroll to position [281, 0]
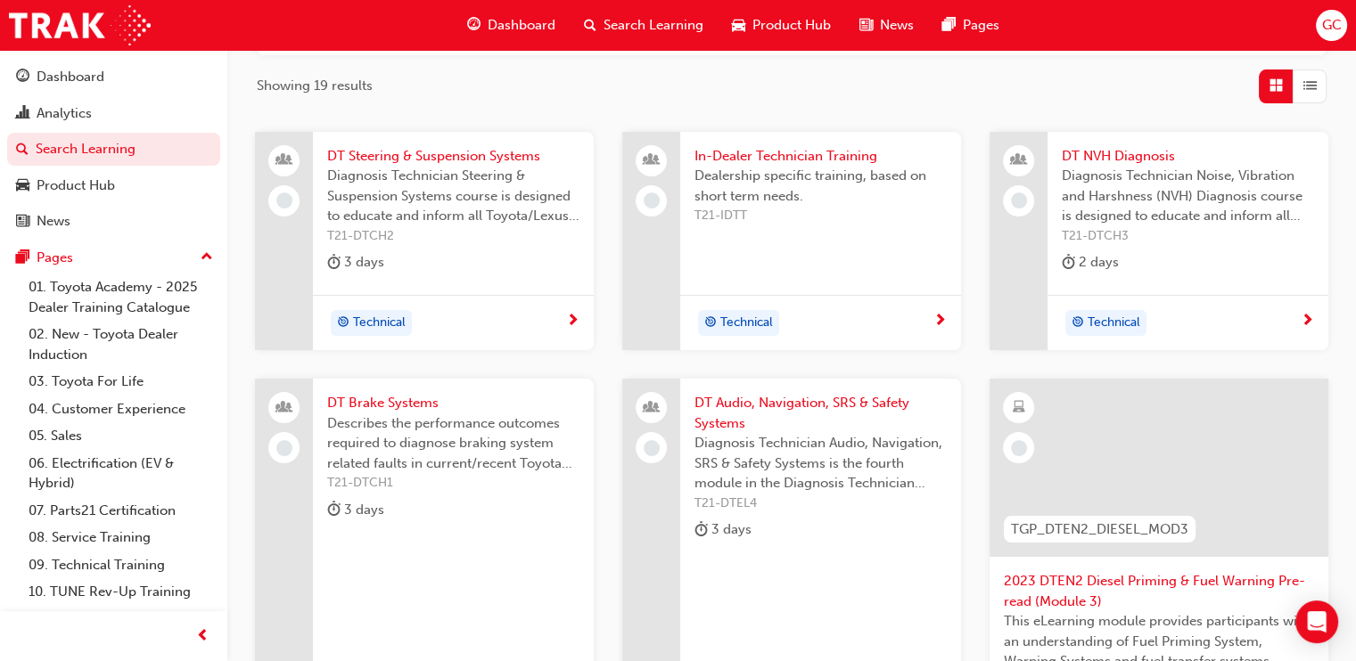
click at [391, 141] on div "DT Steering & Suspension Systems Diagnosis Technician Steering & Suspension Sys…" at bounding box center [453, 213] width 281 height 163
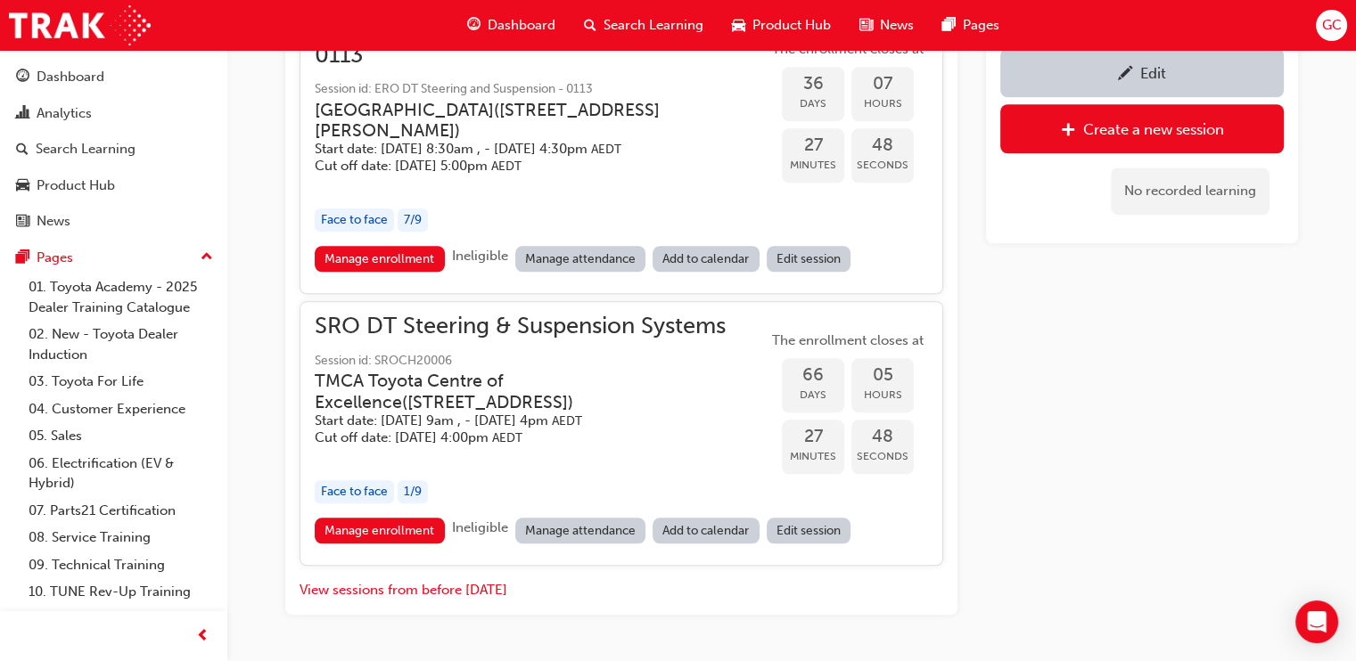
scroll to position [2002, 0]
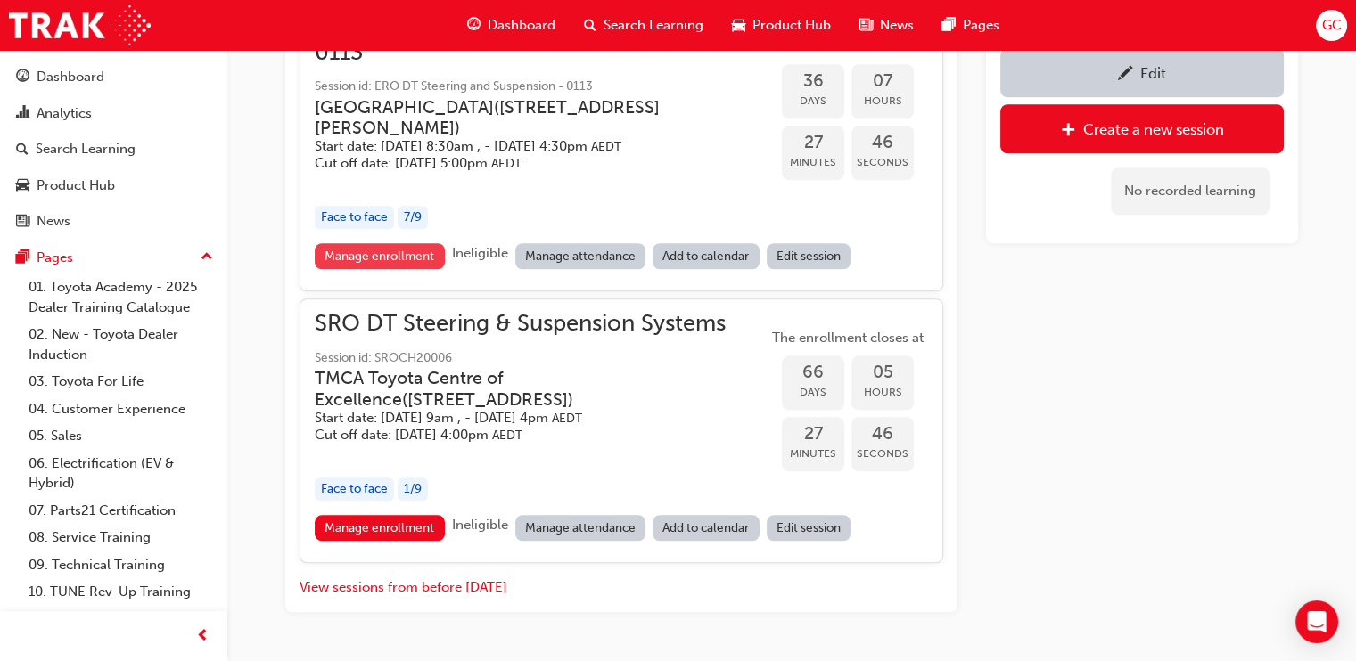
click at [379, 269] on link "Manage enrollment" at bounding box center [380, 256] width 130 height 26
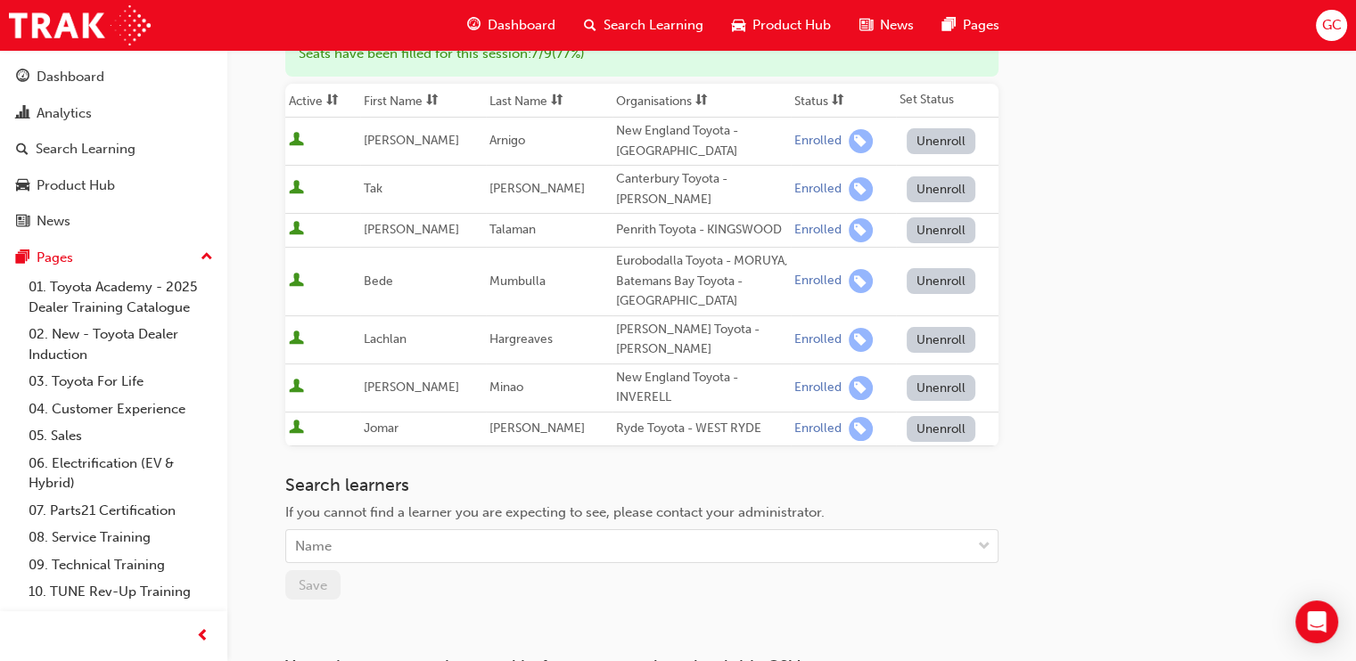
scroll to position [259, 0]
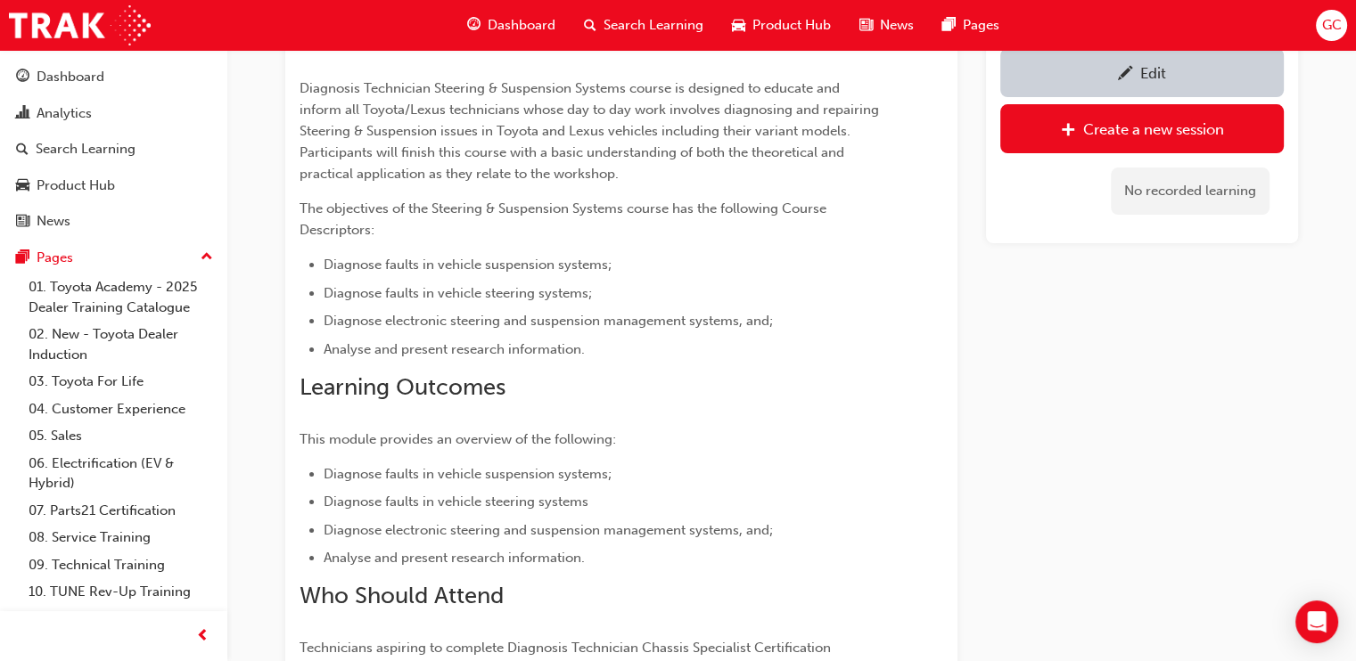
scroll to position [2002, 0]
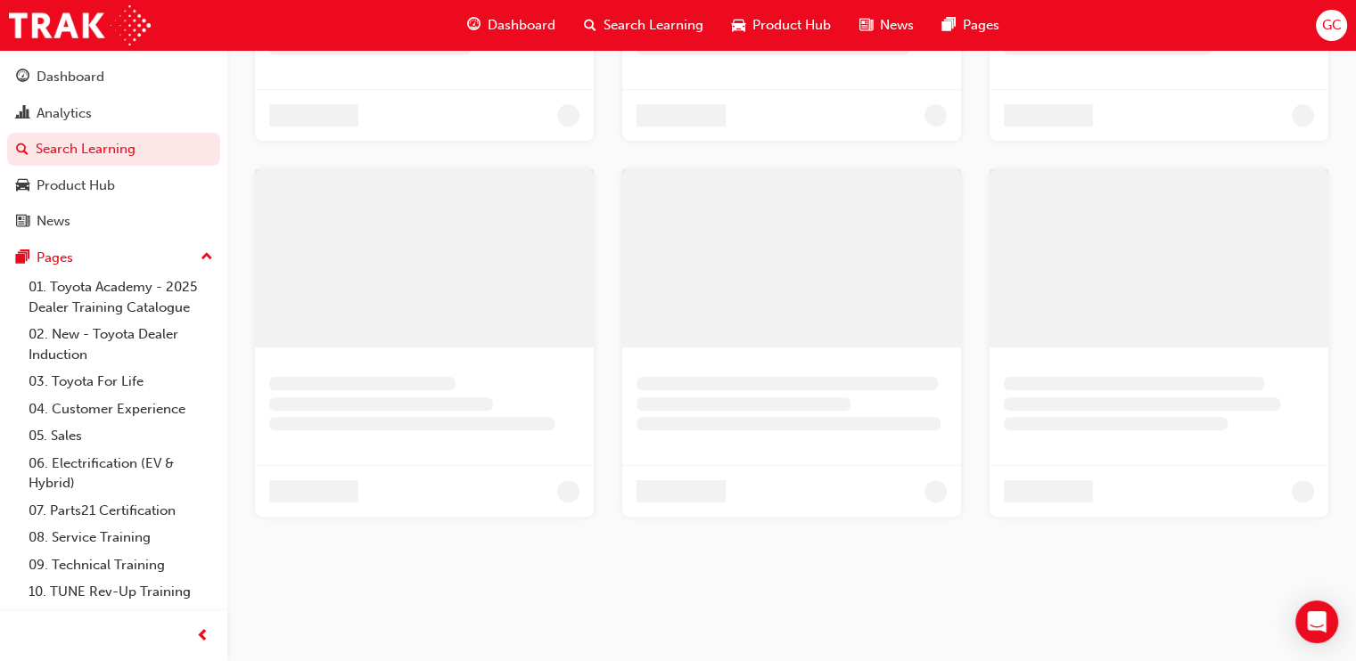
scroll to position [281, 0]
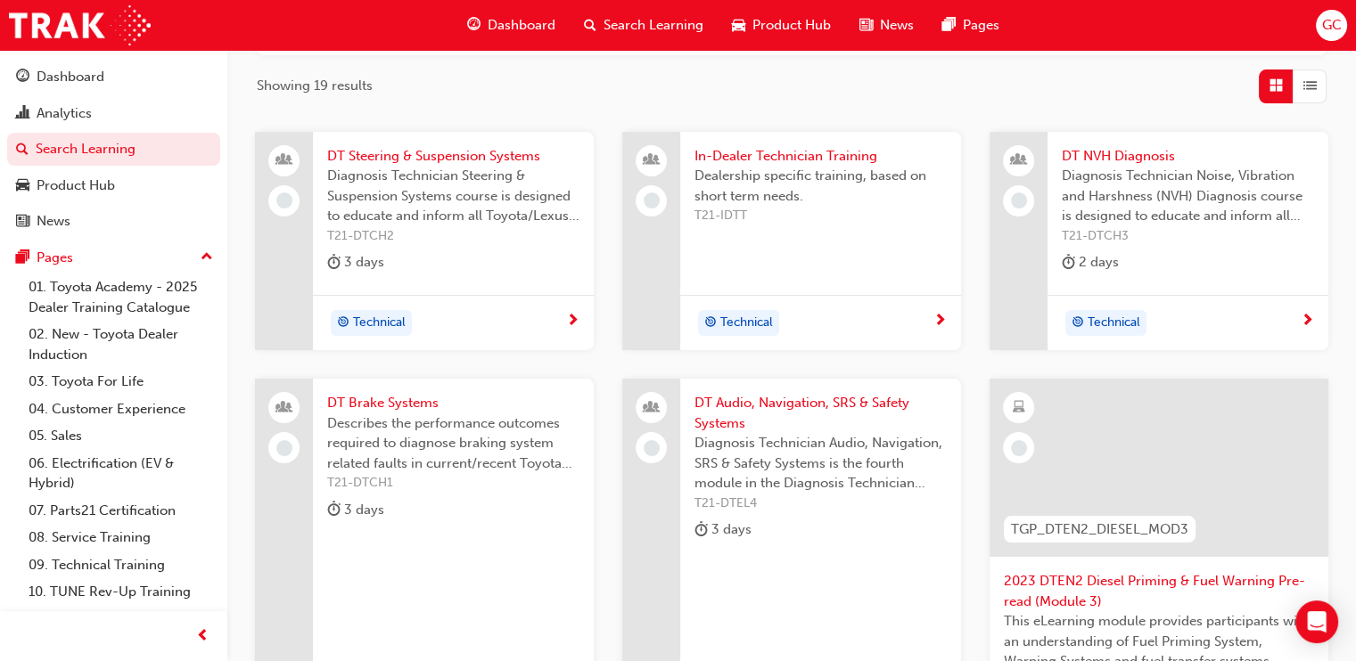
click at [789, 403] on span "DT Audio, Navigation, SRS & Safety Systems" at bounding box center [820, 413] width 252 height 40
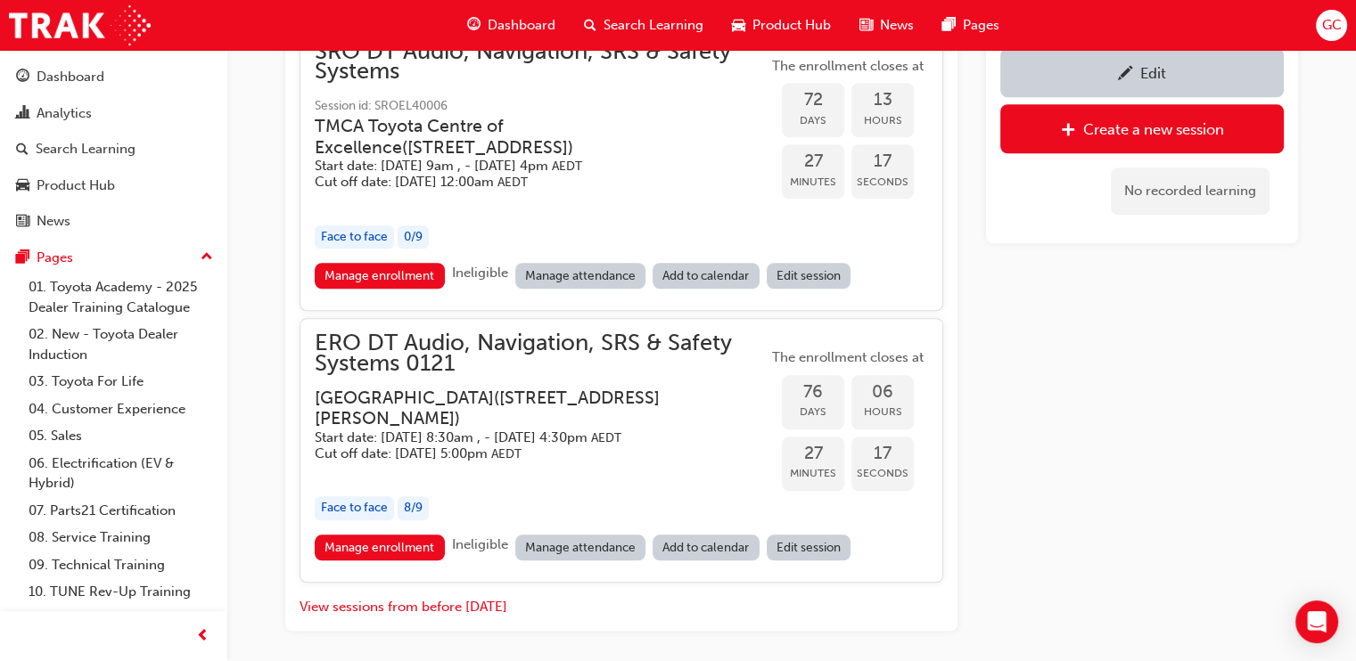
scroll to position [2075, 0]
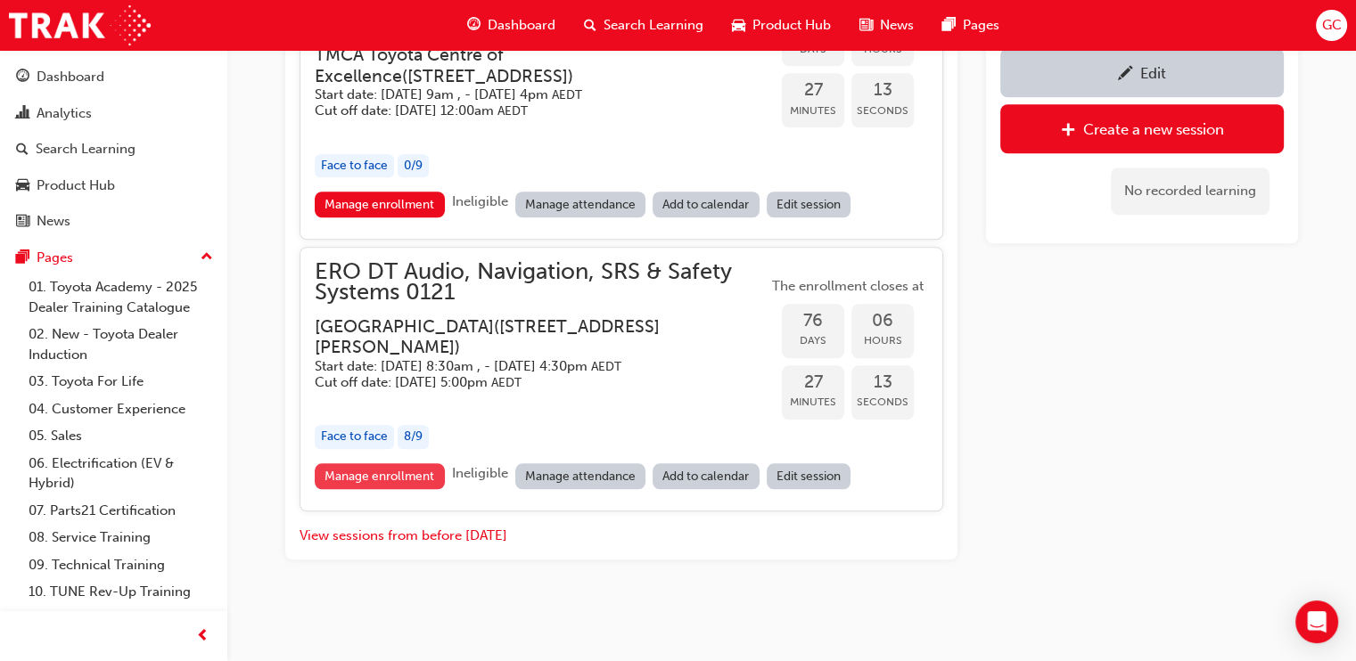
click at [389, 474] on link "Manage enrollment" at bounding box center [380, 477] width 130 height 26
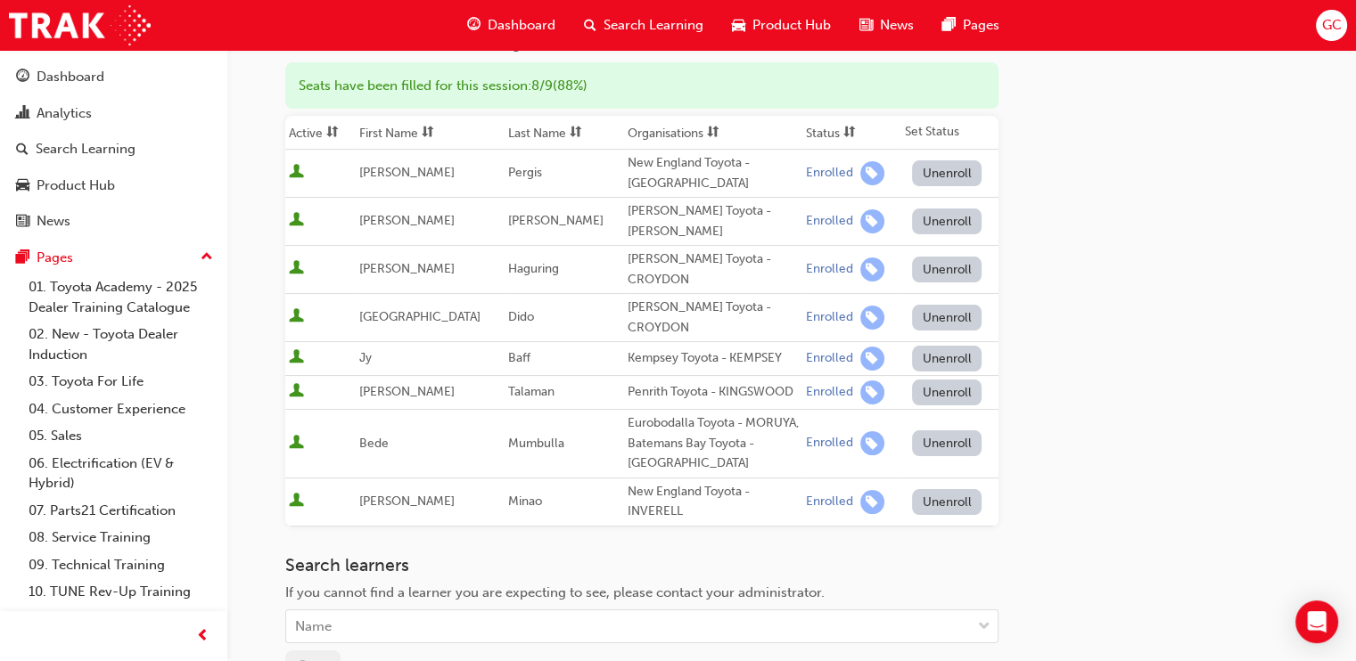
scroll to position [226, 0]
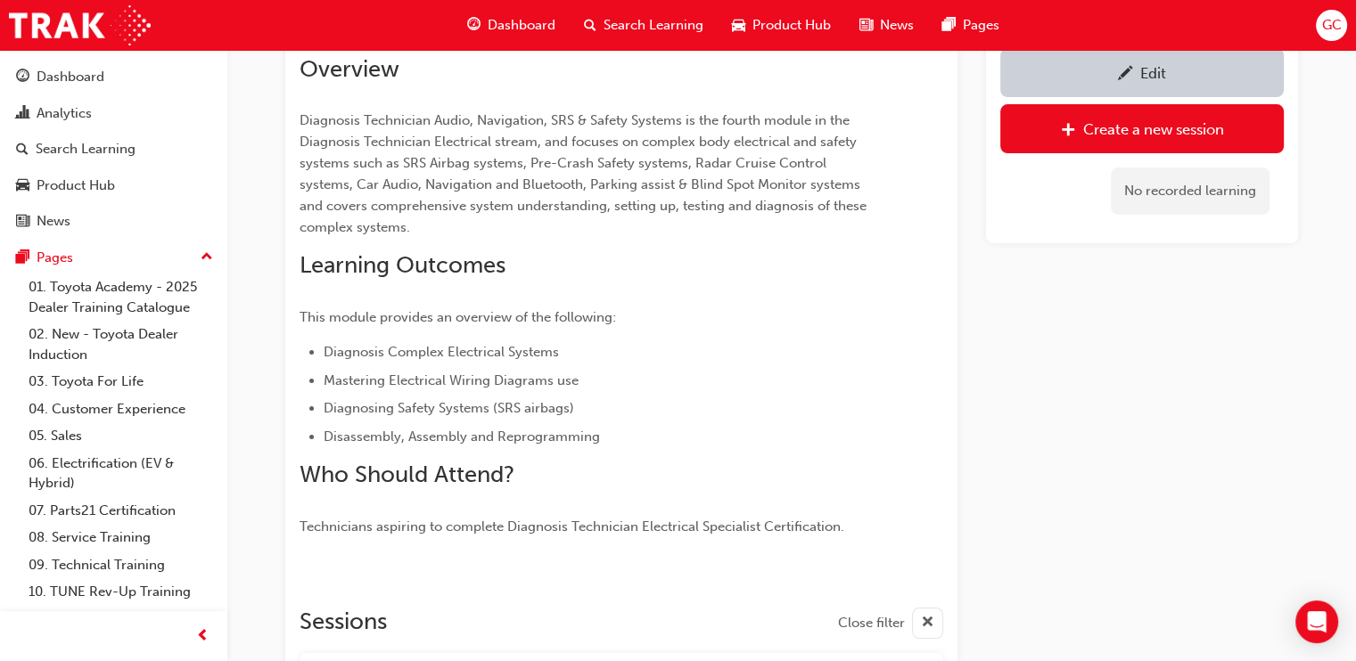
scroll to position [2075, 0]
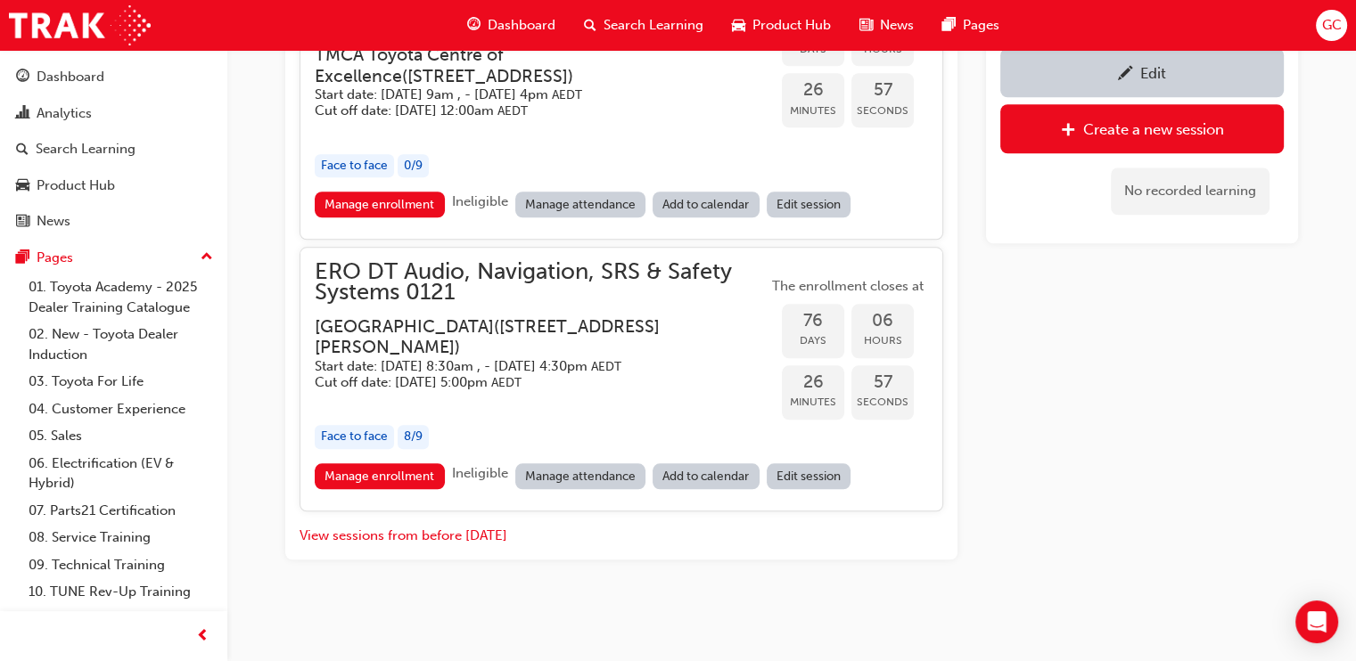
scroll to position [281, 0]
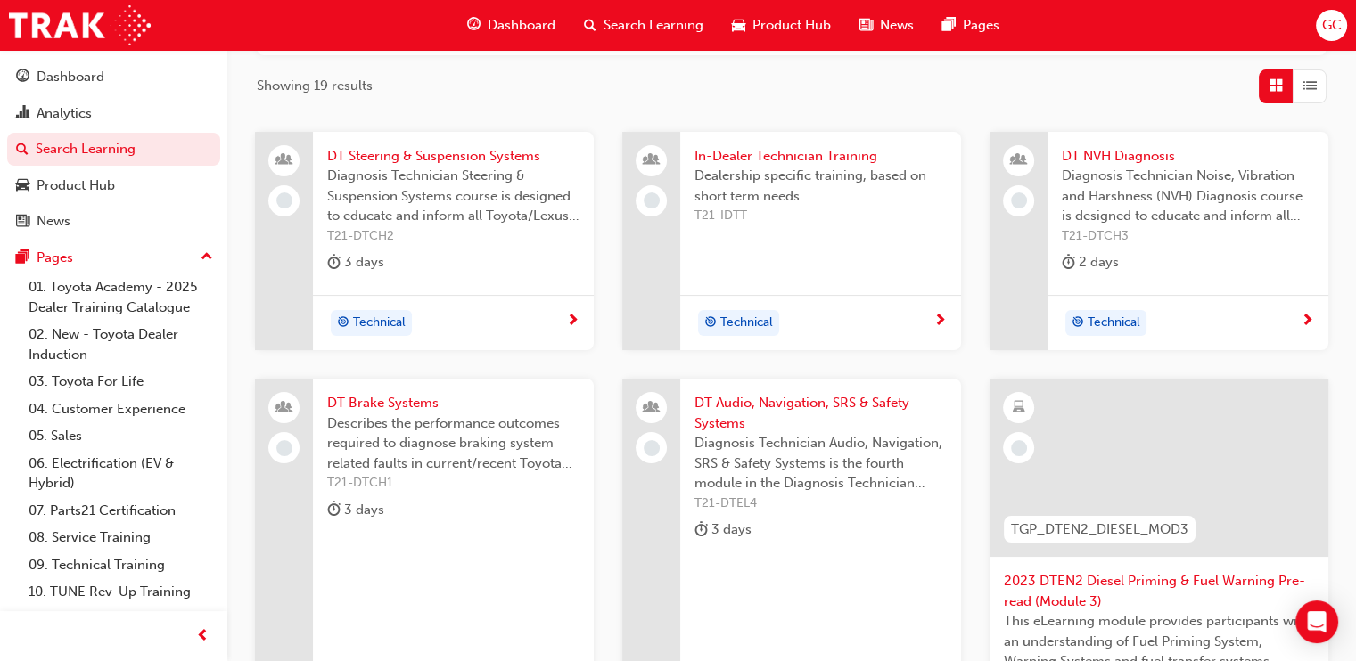
click at [1099, 154] on span "DT NVH Diagnosis" at bounding box center [1188, 156] width 252 height 21
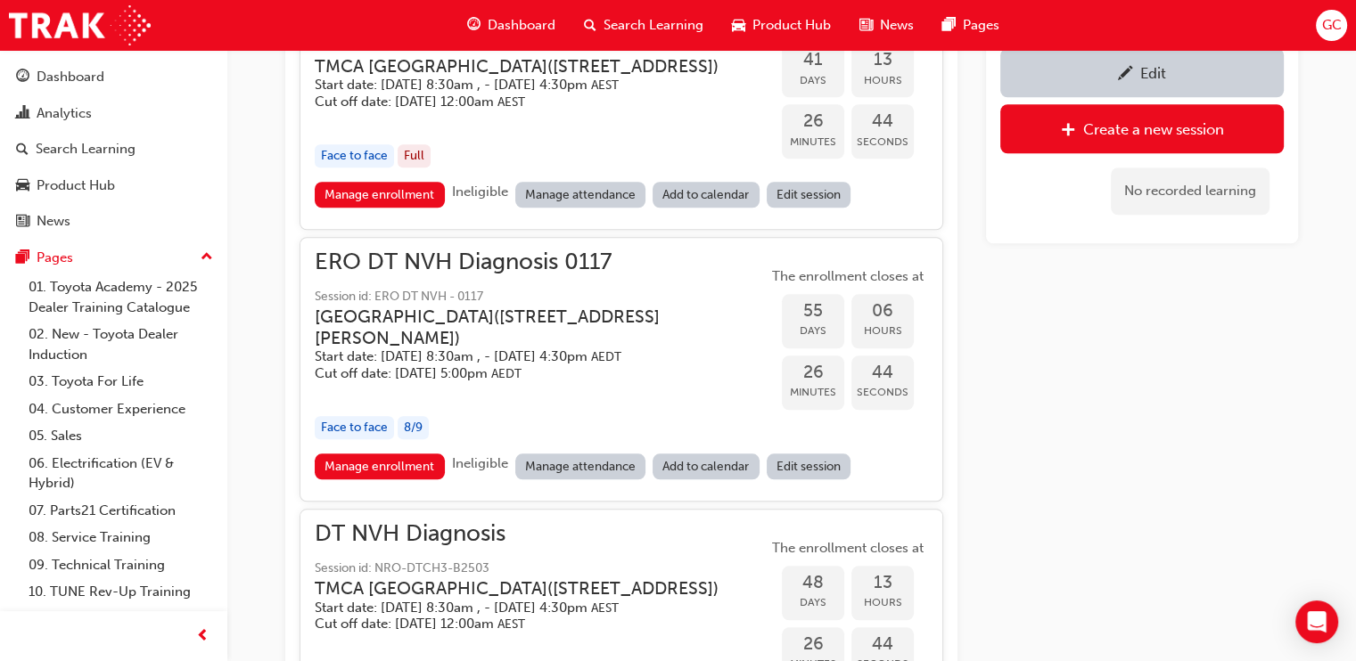
scroll to position [2045, 0]
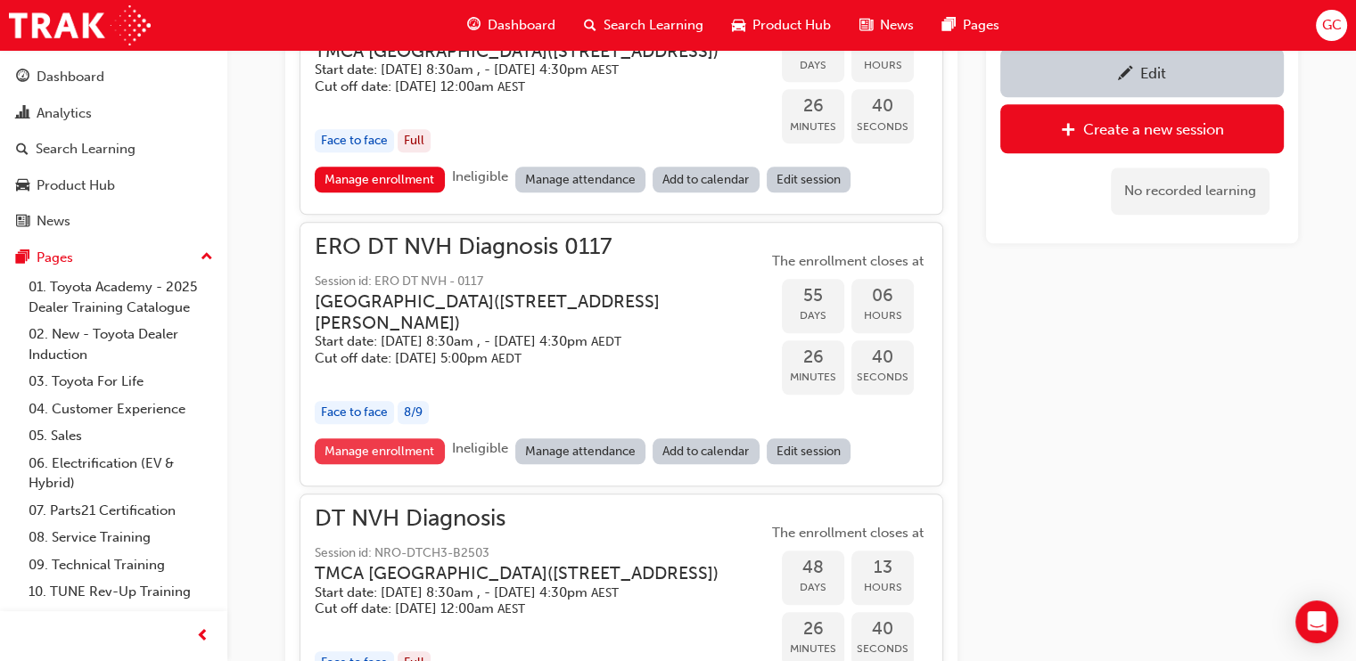
click at [363, 464] on link "Manage enrollment" at bounding box center [380, 452] width 130 height 26
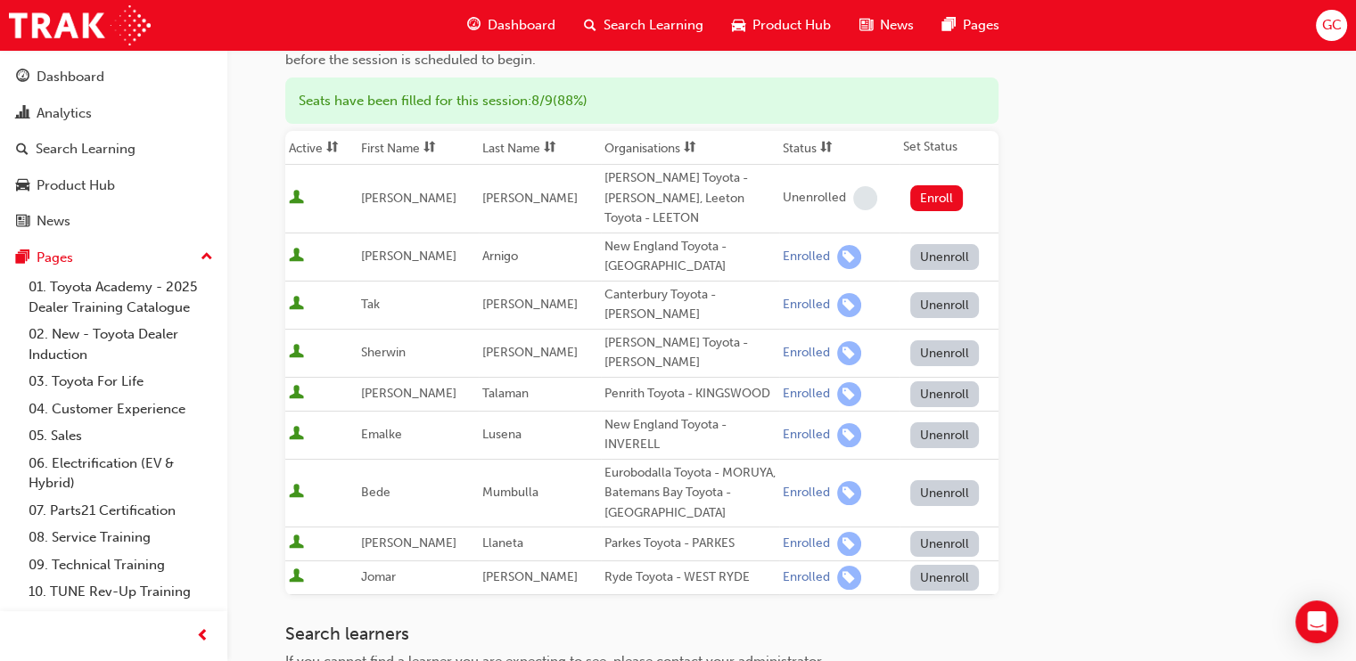
scroll to position [213, 0]
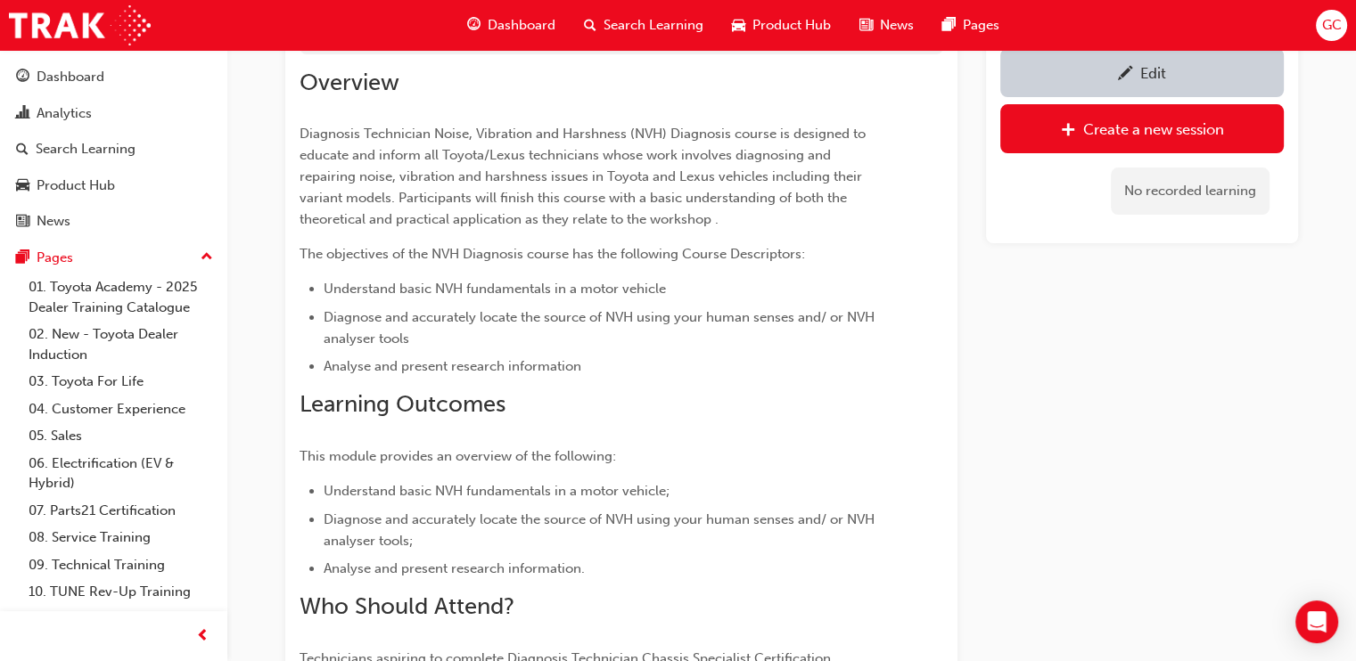
scroll to position [2045, 0]
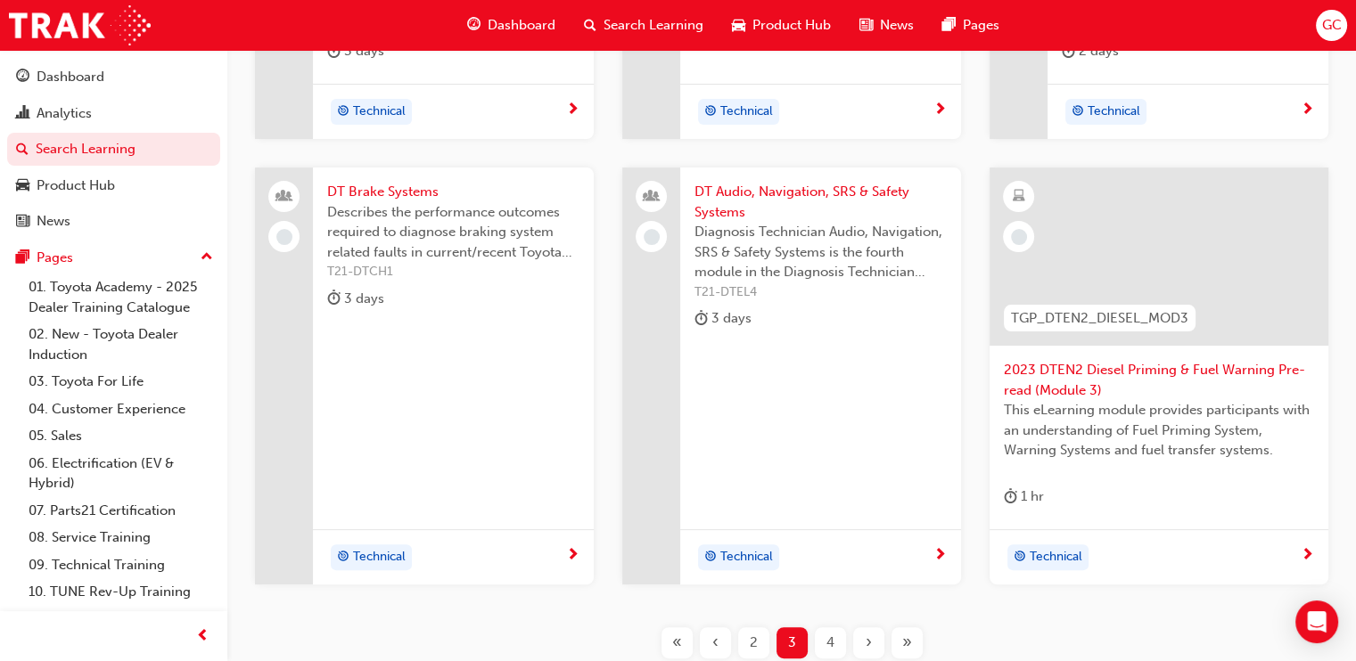
scroll to position [633, 0]
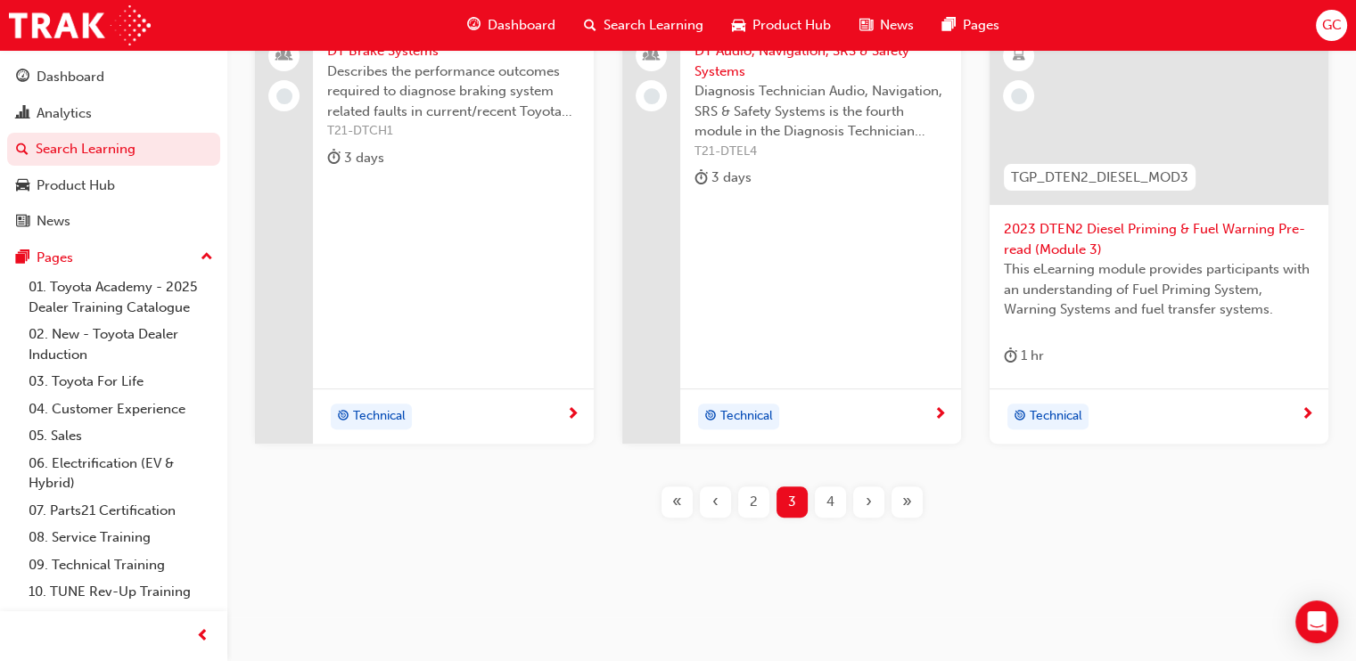
click at [750, 505] on span "2" at bounding box center [754, 502] width 8 height 21
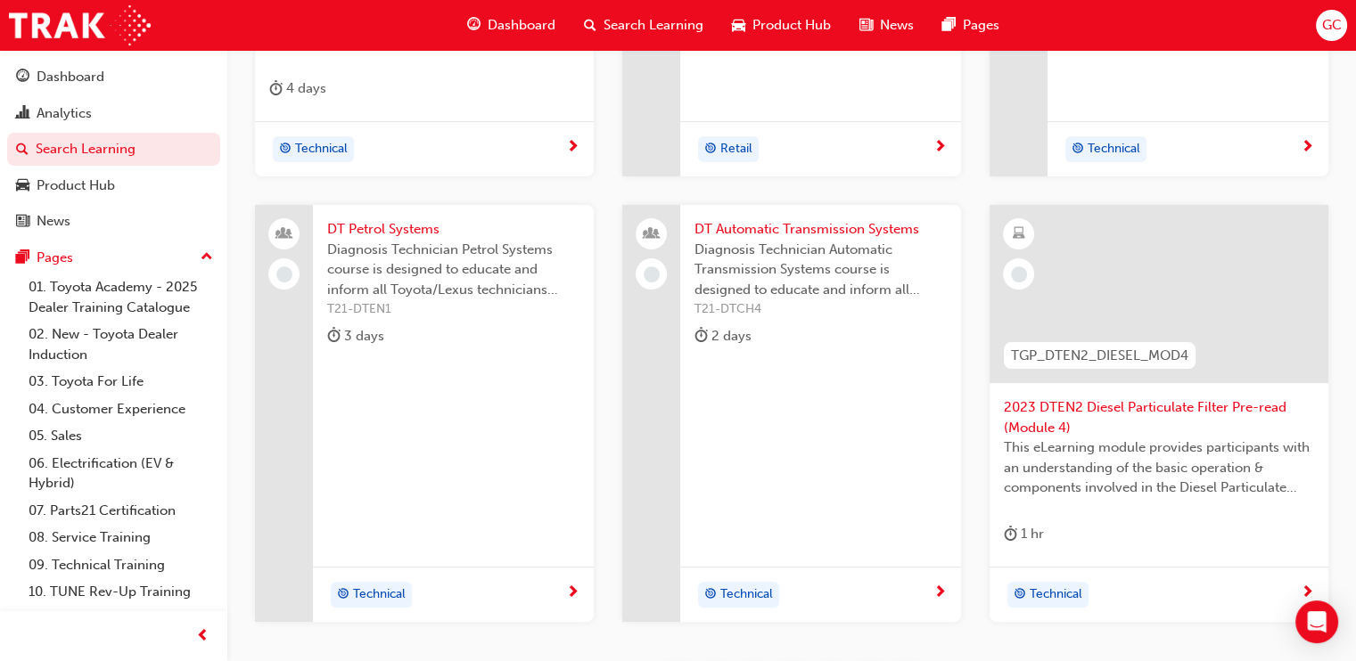
click at [784, 227] on span "DT Automatic Transmission Systems" at bounding box center [820, 229] width 252 height 21
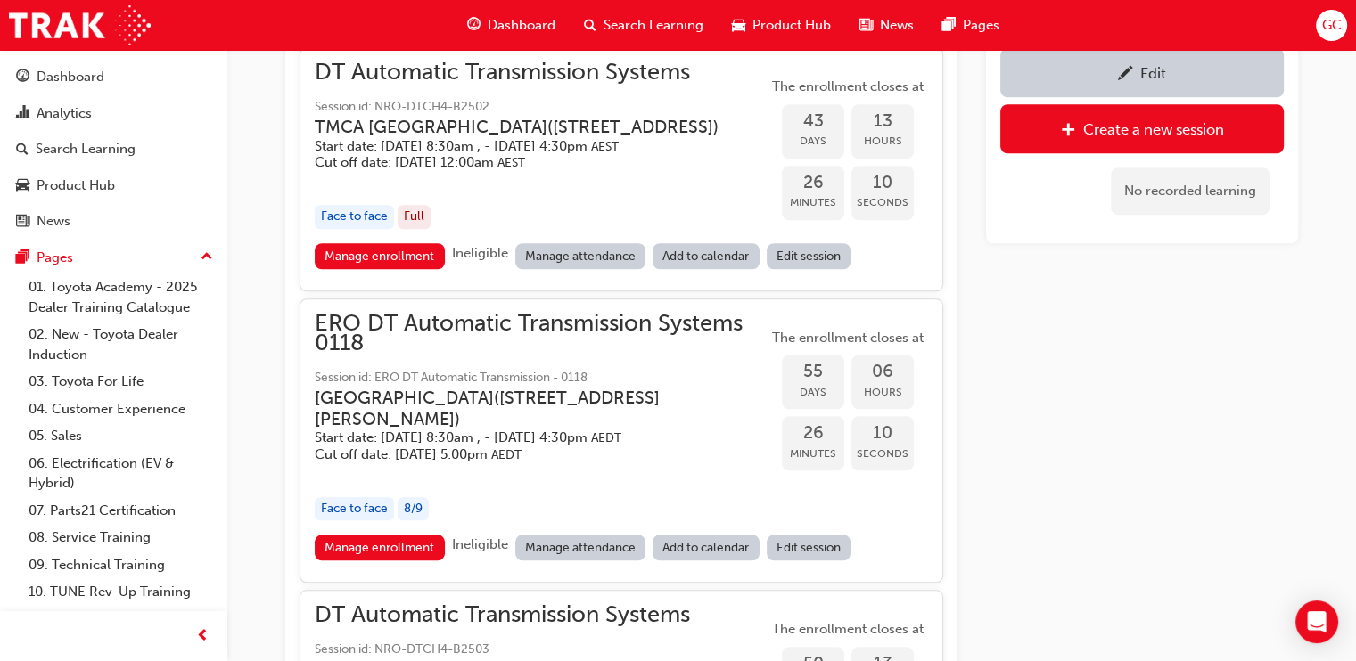
scroll to position [2041, 0]
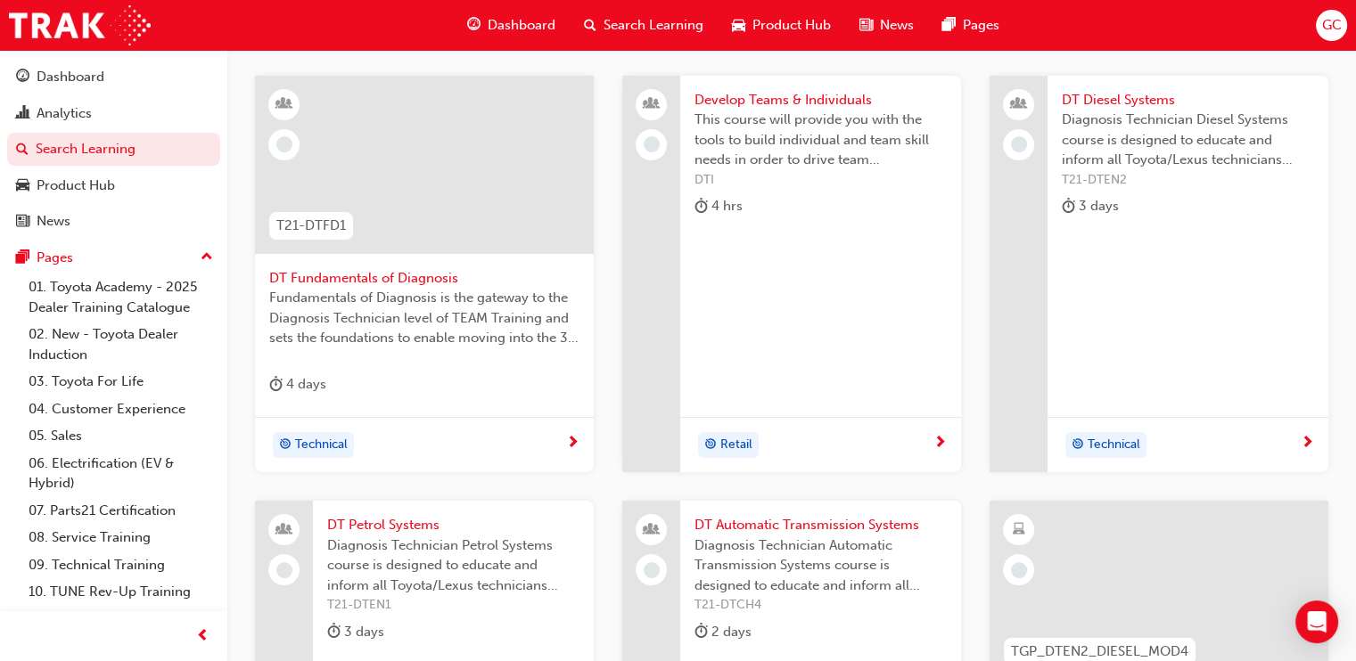
scroll to position [332, 0]
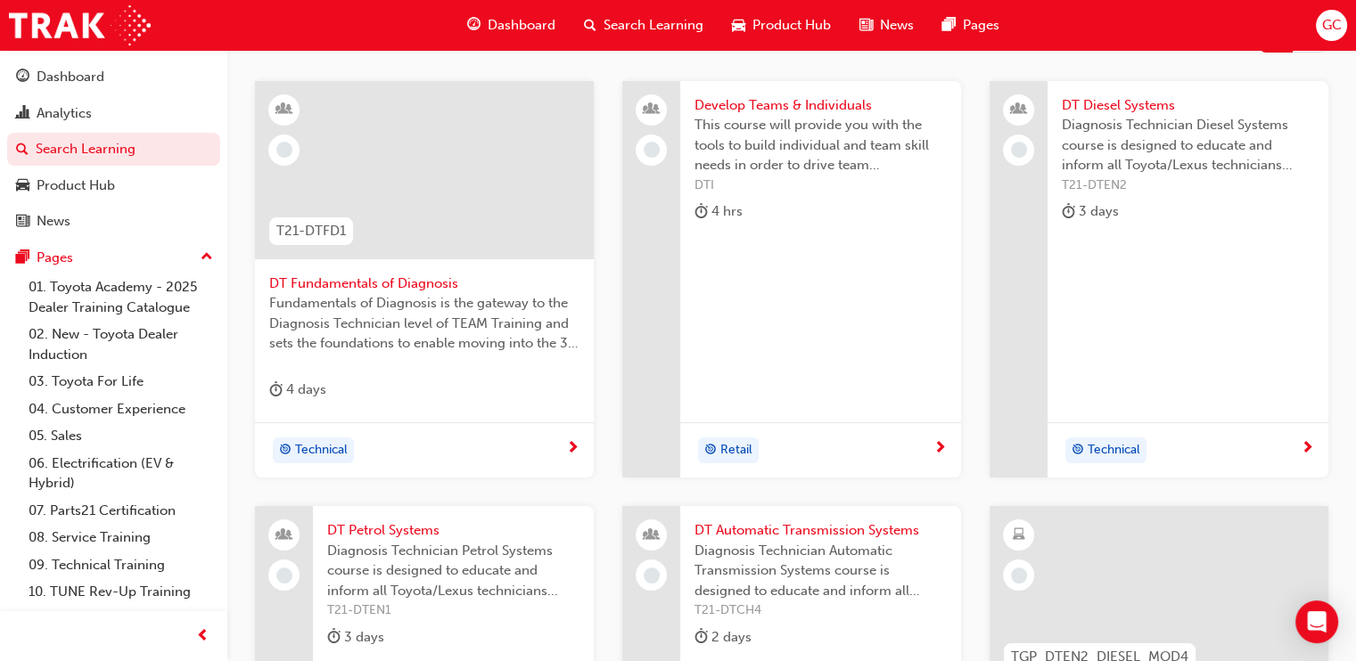
click at [410, 530] on span "DT Petrol Systems" at bounding box center [453, 531] width 252 height 21
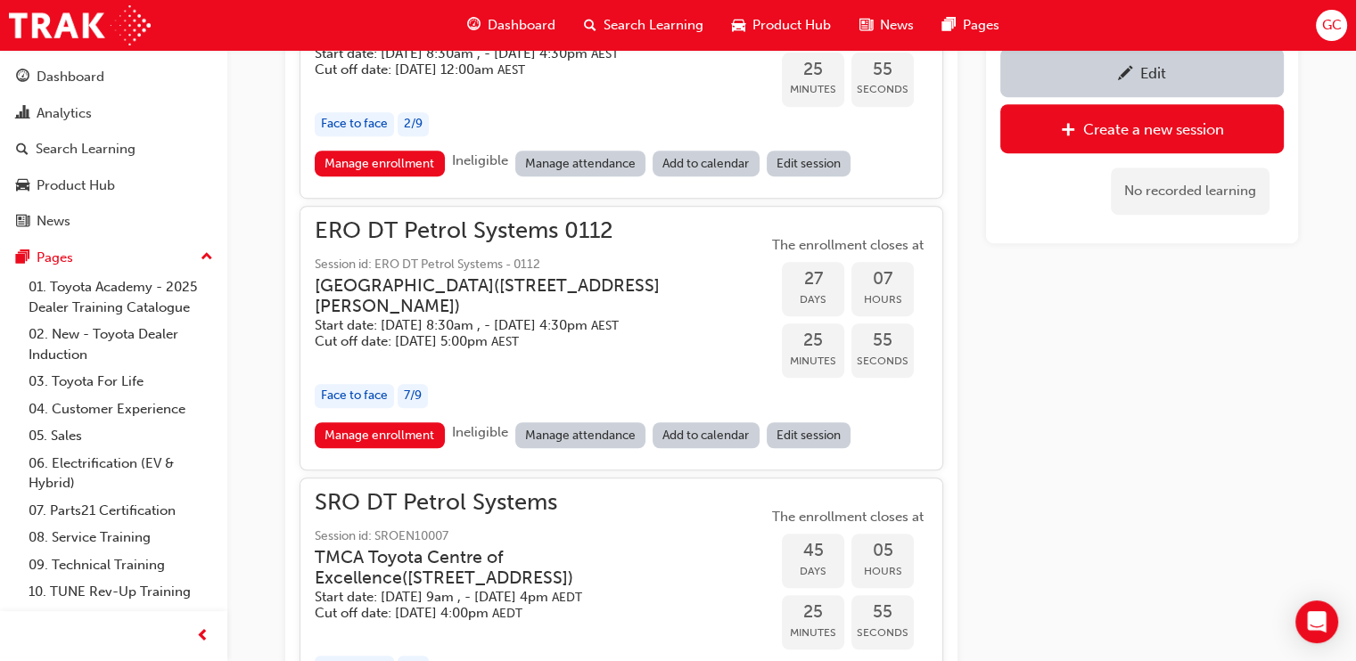
scroll to position [1442, 0]
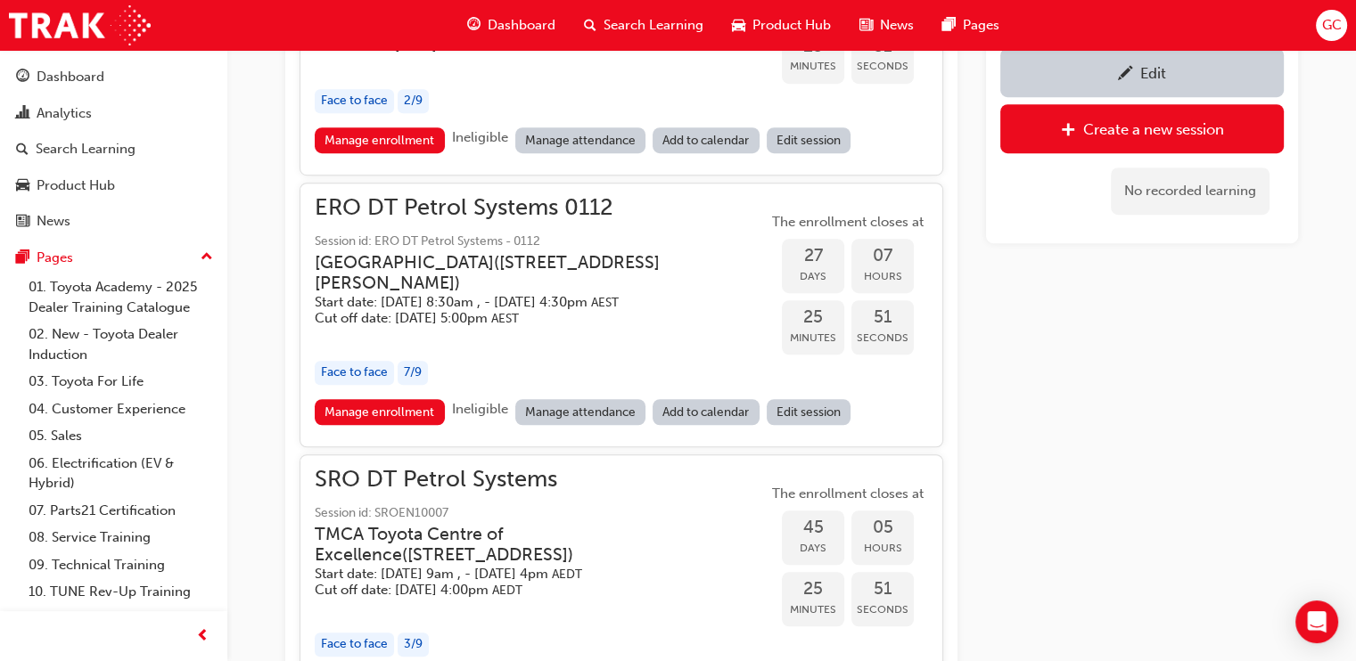
scroll to position [332, 0]
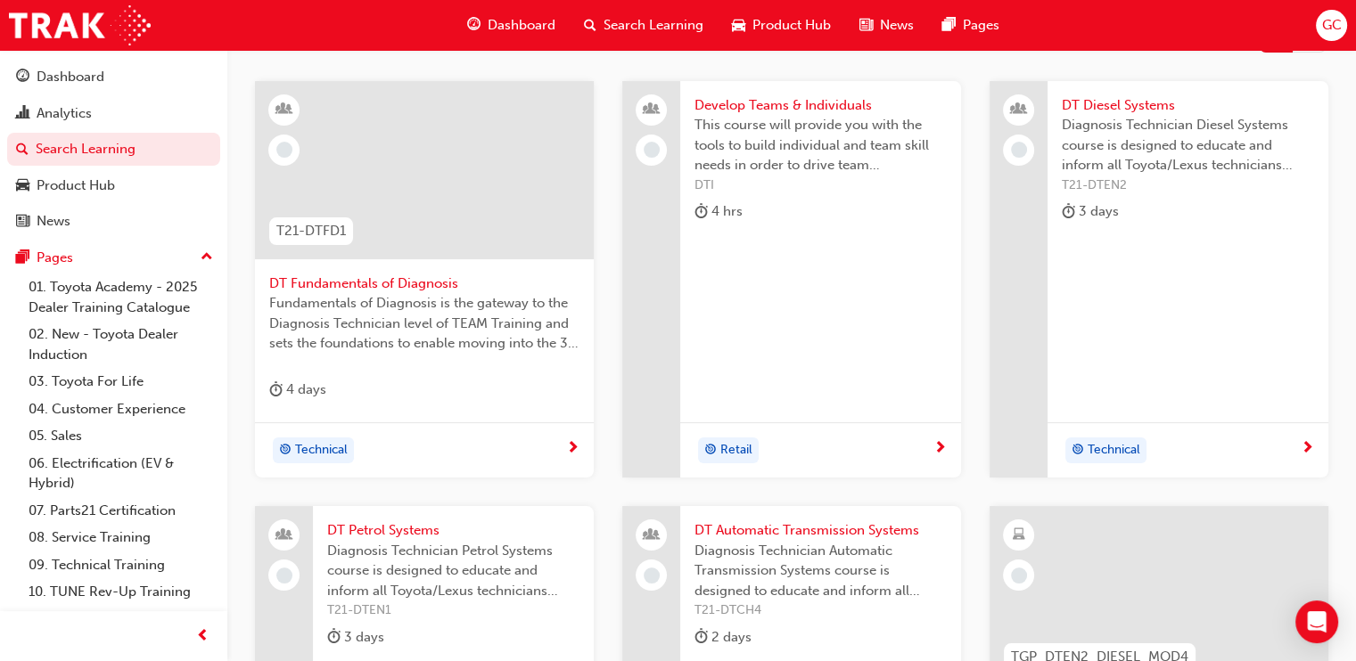
click at [1146, 107] on span "DT Diesel Systems" at bounding box center [1188, 105] width 252 height 21
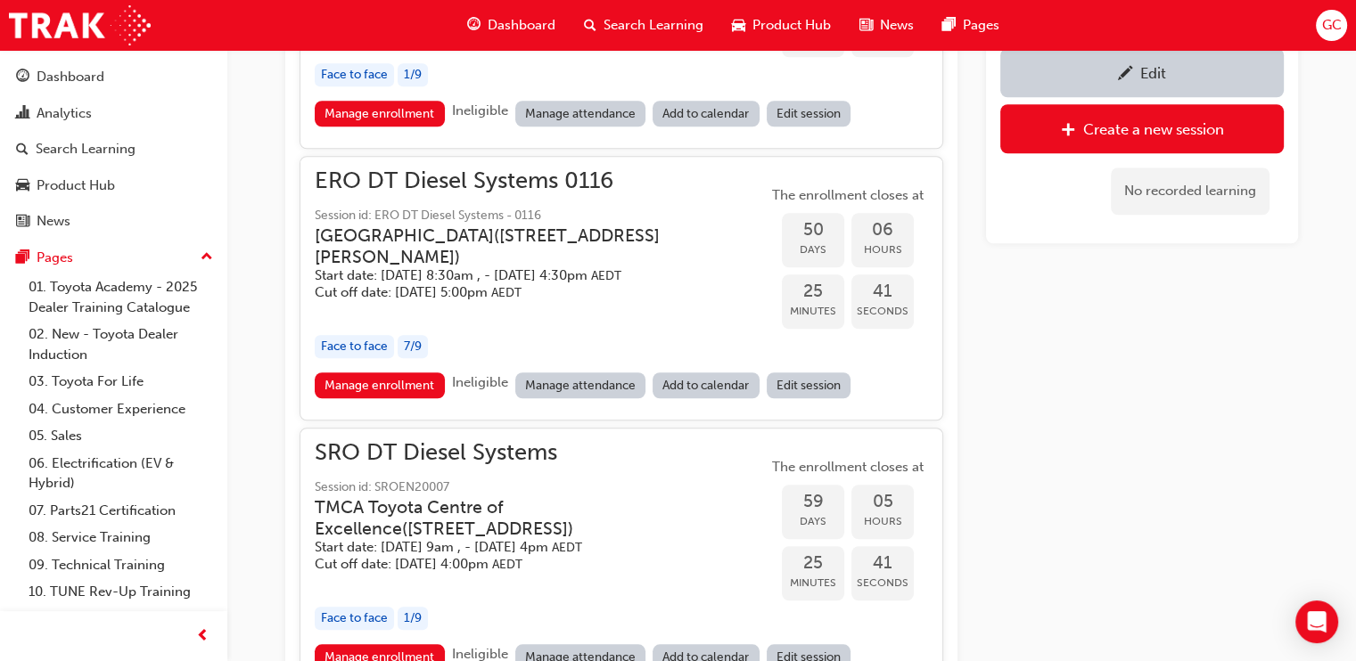
scroll to position [1737, 0]
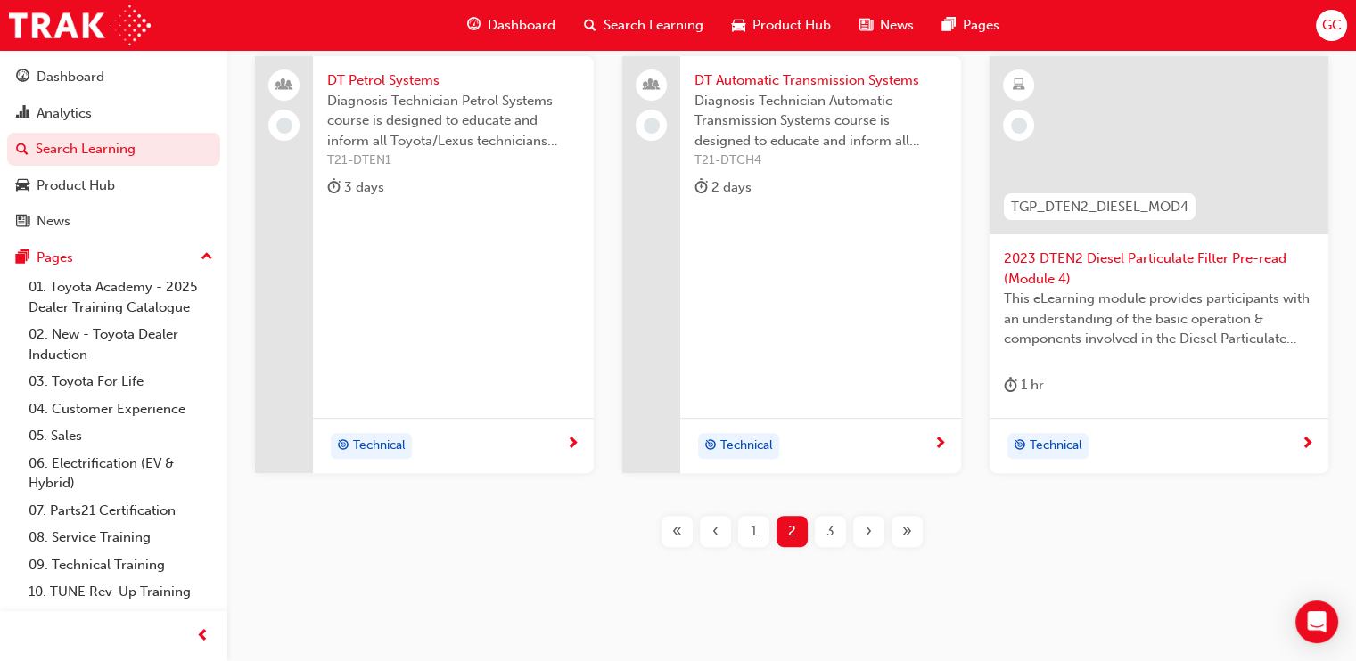
scroll to position [789, 0]
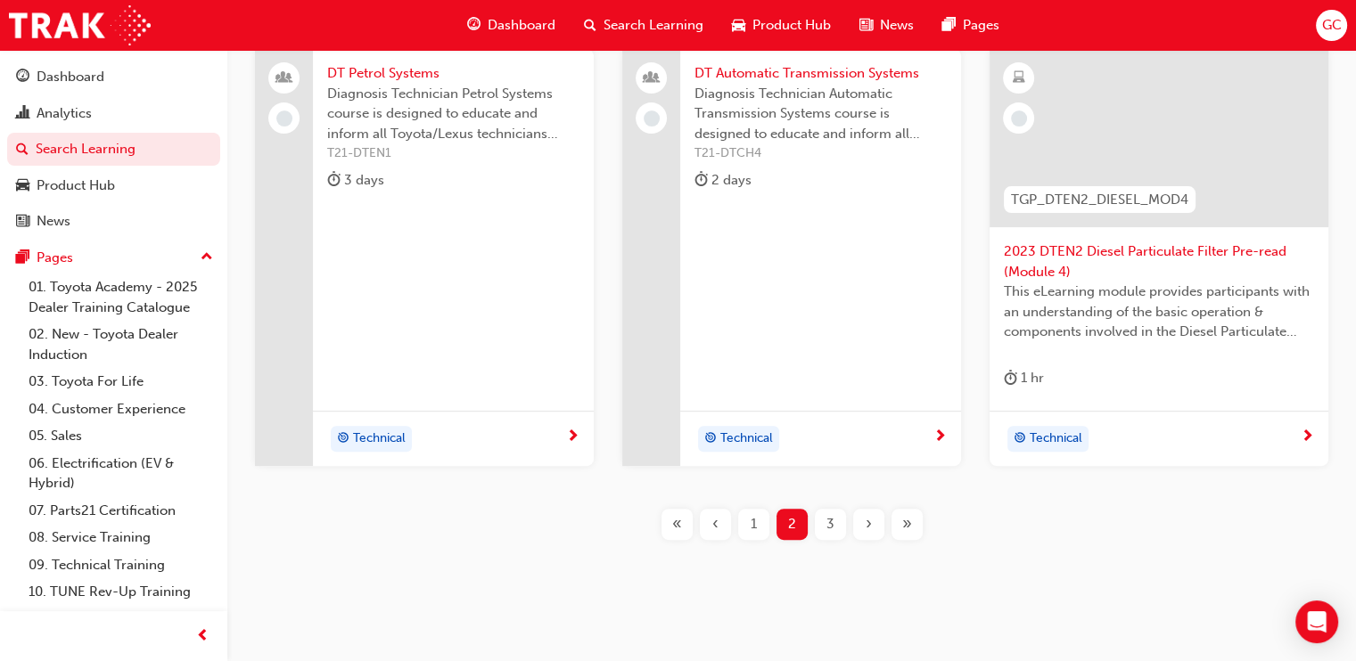
click at [748, 522] on div "1" at bounding box center [753, 524] width 31 height 31
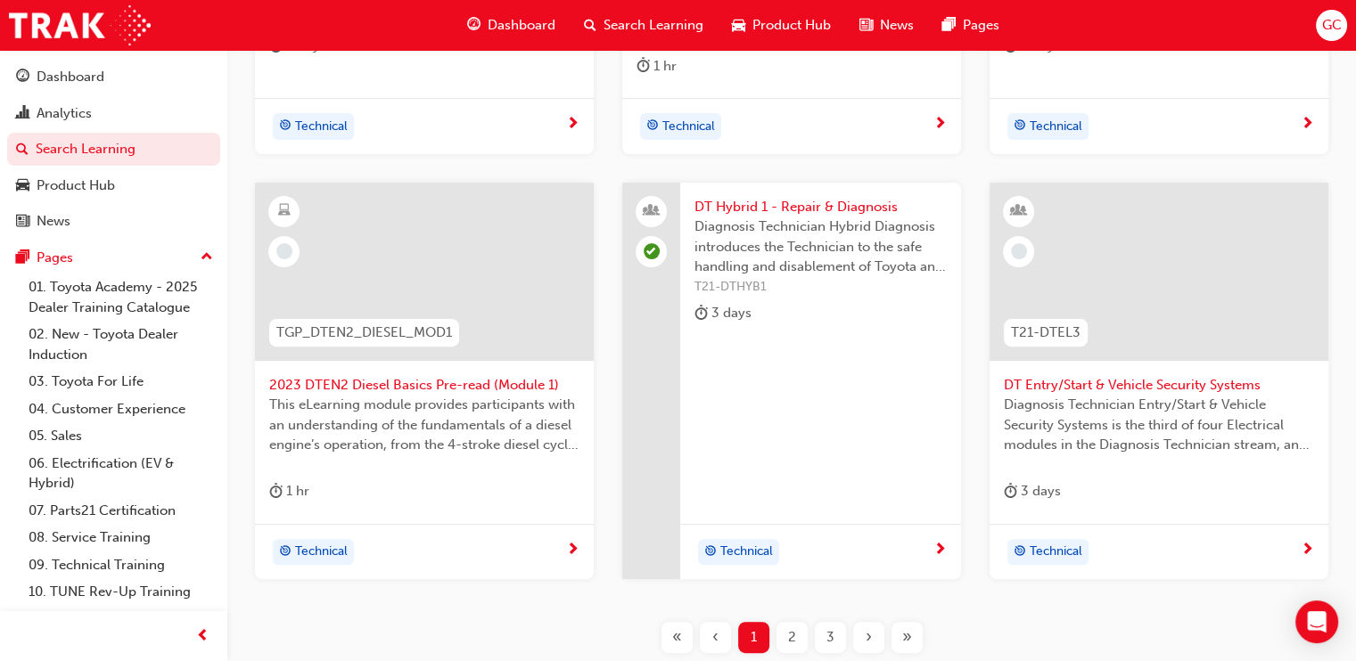
scroll to position [669, 0]
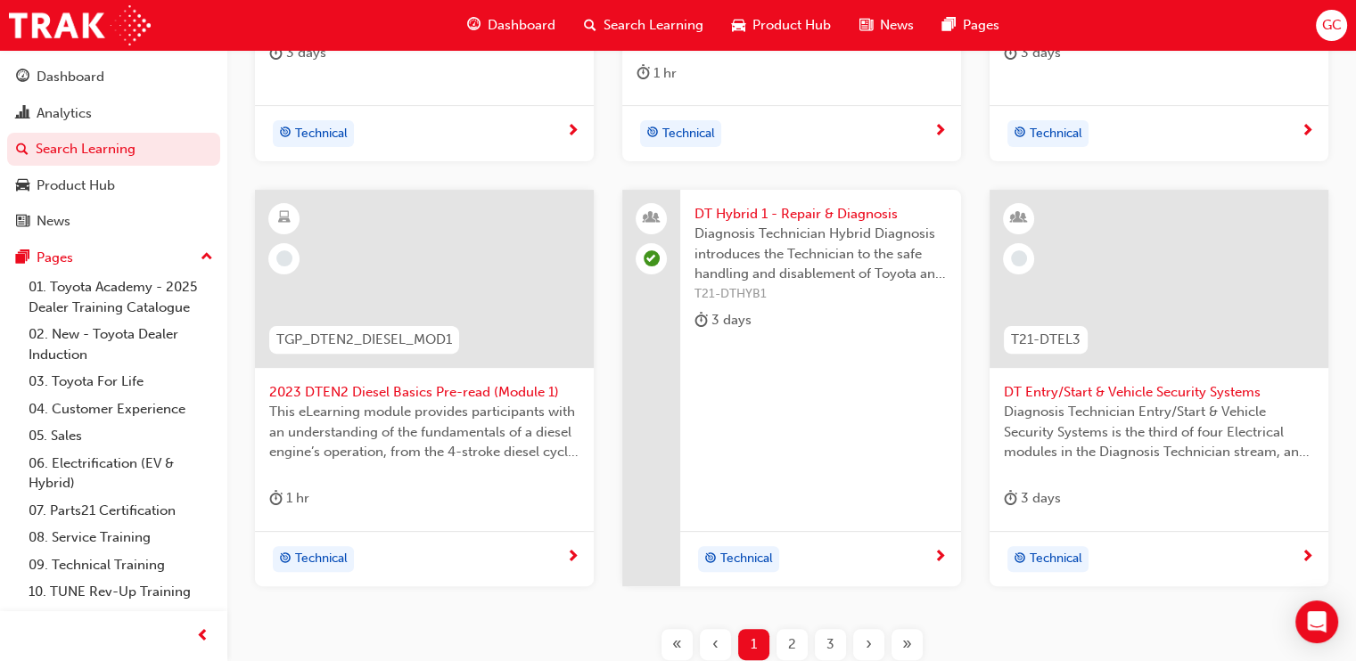
click at [1177, 388] on span "DT Entry/Start & Vehicle Security Systems" at bounding box center [1159, 392] width 310 height 21
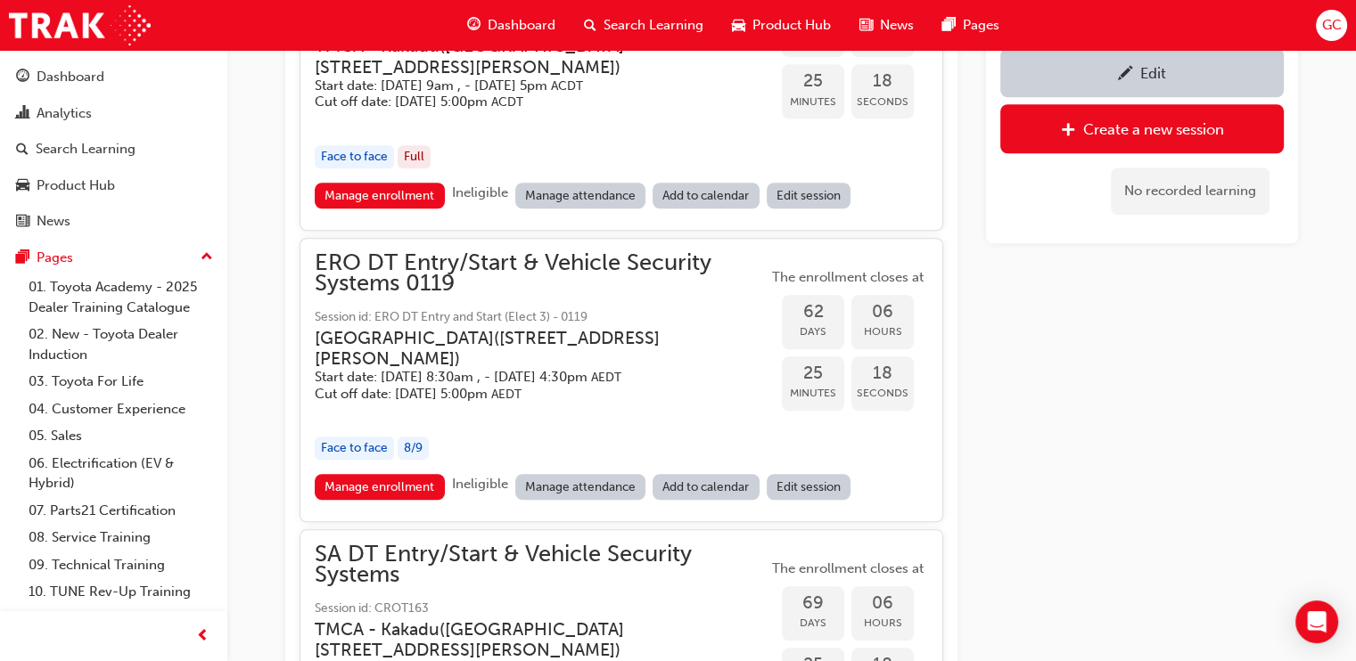
scroll to position [1764, 0]
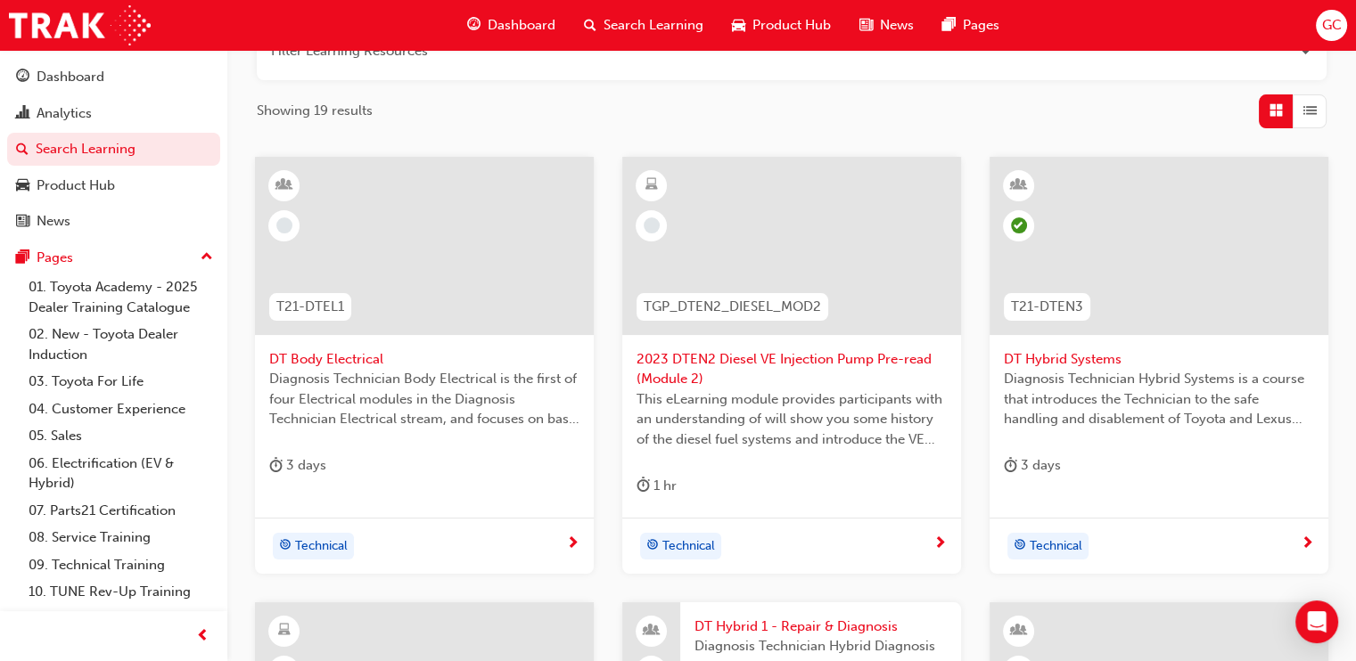
scroll to position [233, 0]
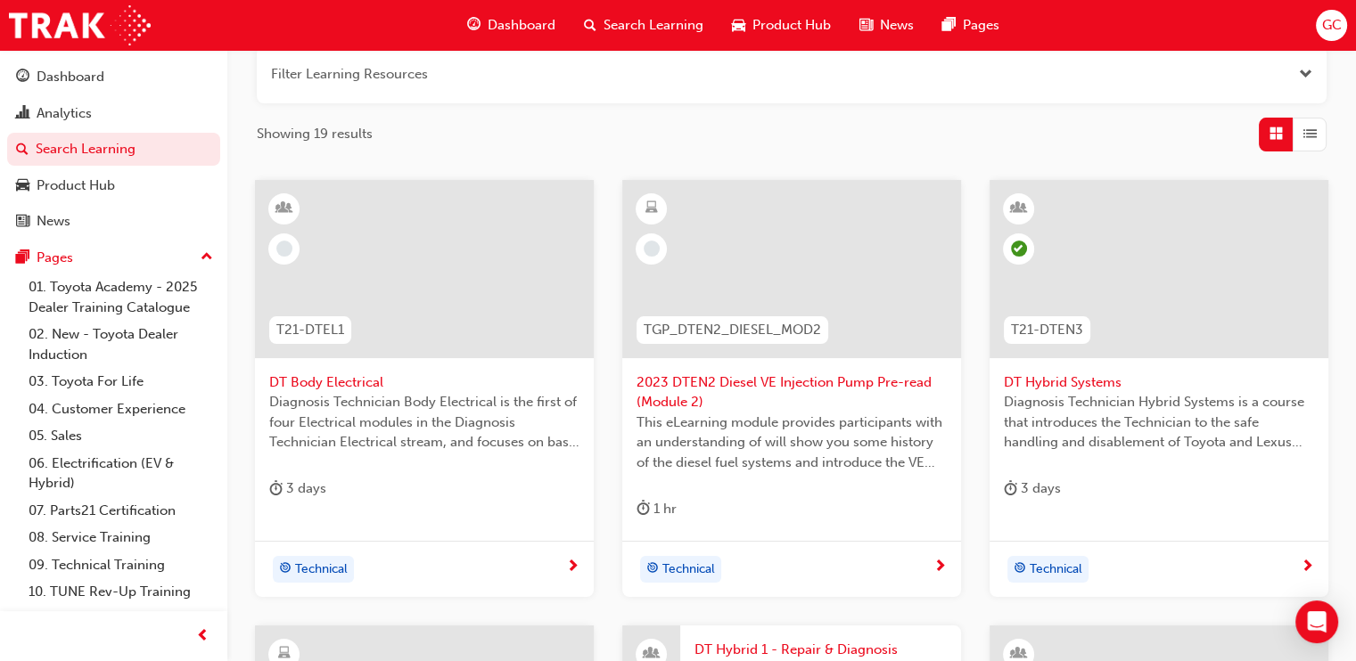
click at [1056, 379] on span "DT Hybrid Systems" at bounding box center [1159, 383] width 310 height 21
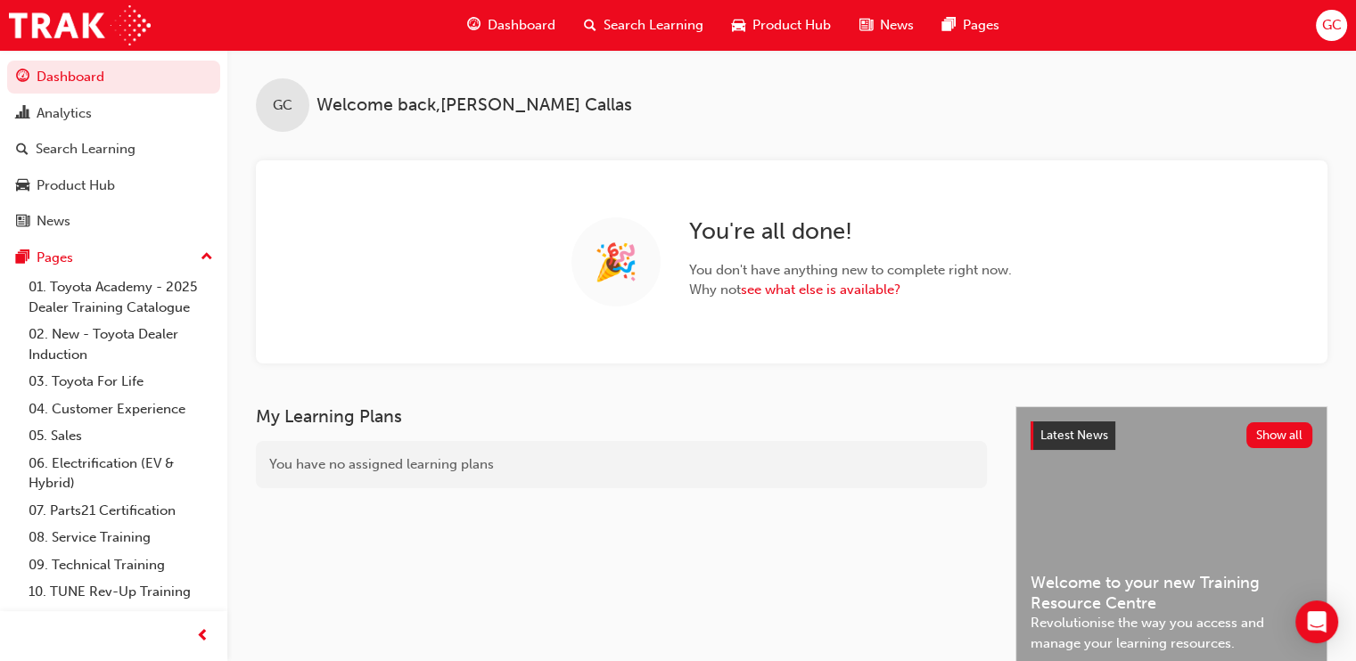
click at [656, 31] on span "Search Learning" at bounding box center [654, 25] width 100 height 21
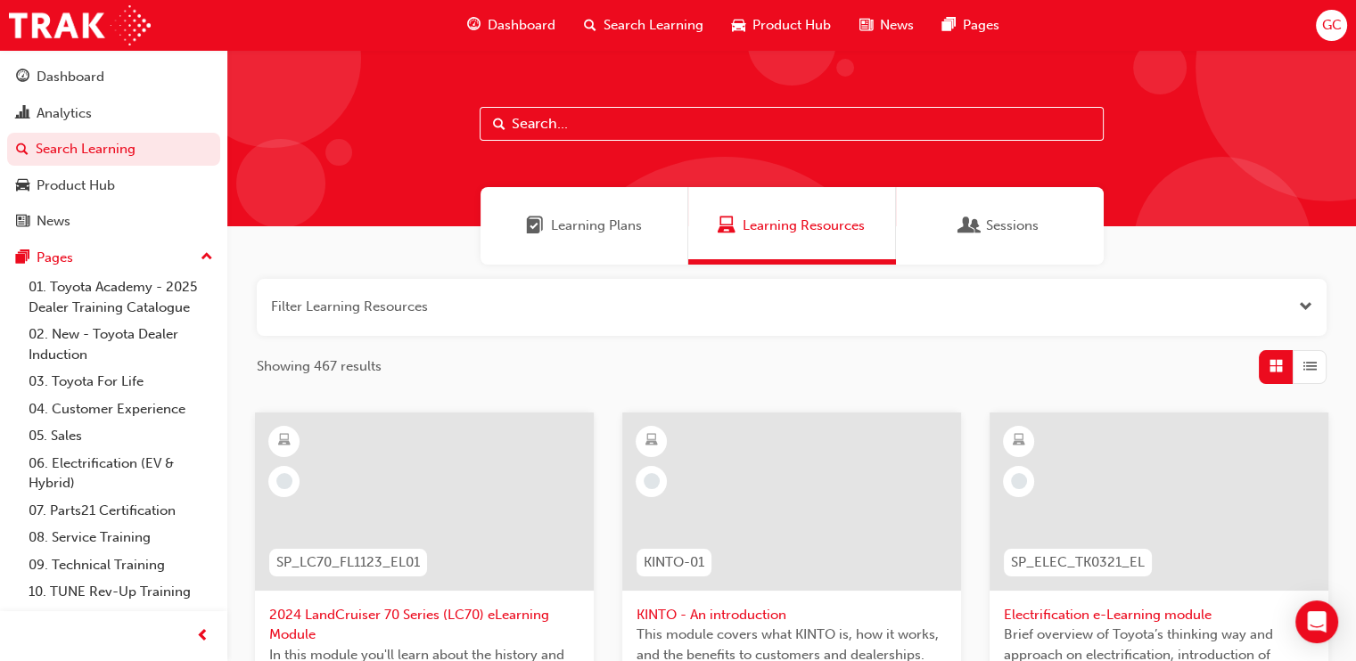
click at [575, 116] on input "text" at bounding box center [792, 124] width 624 height 34
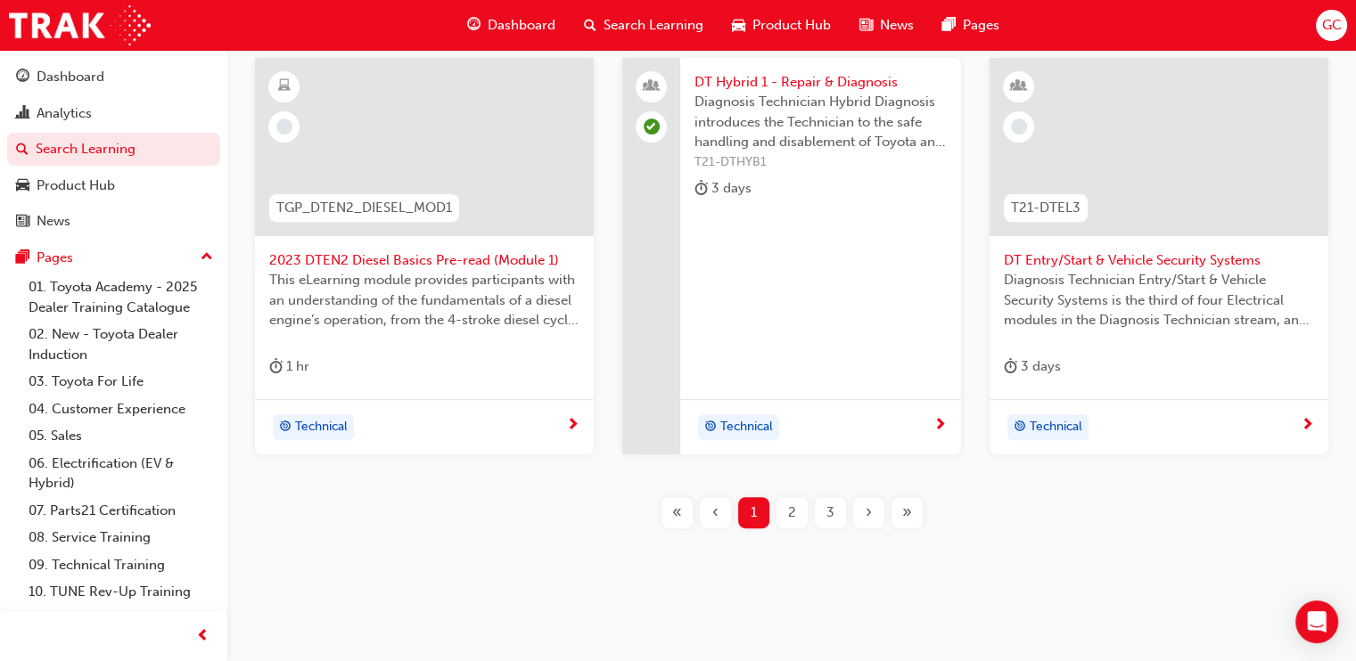
scroll to position [810, 0]
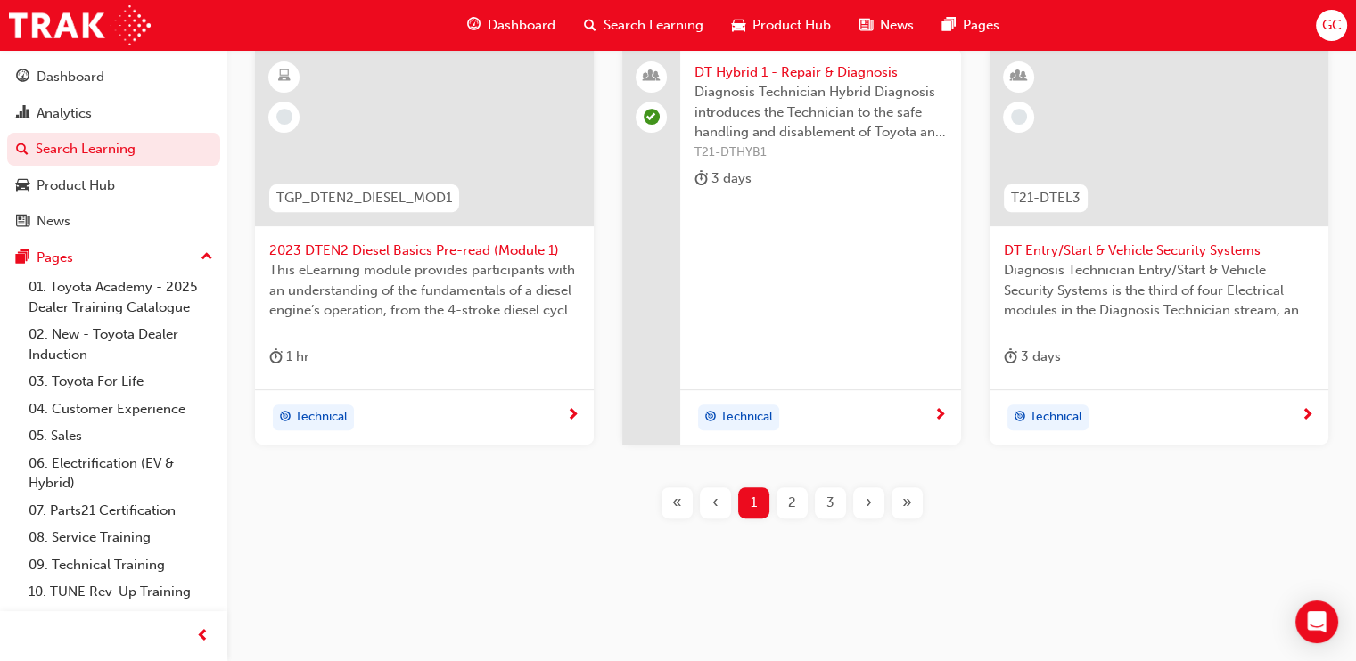
type input "dt"
click at [869, 501] on span "›" at bounding box center [869, 503] width 6 height 21
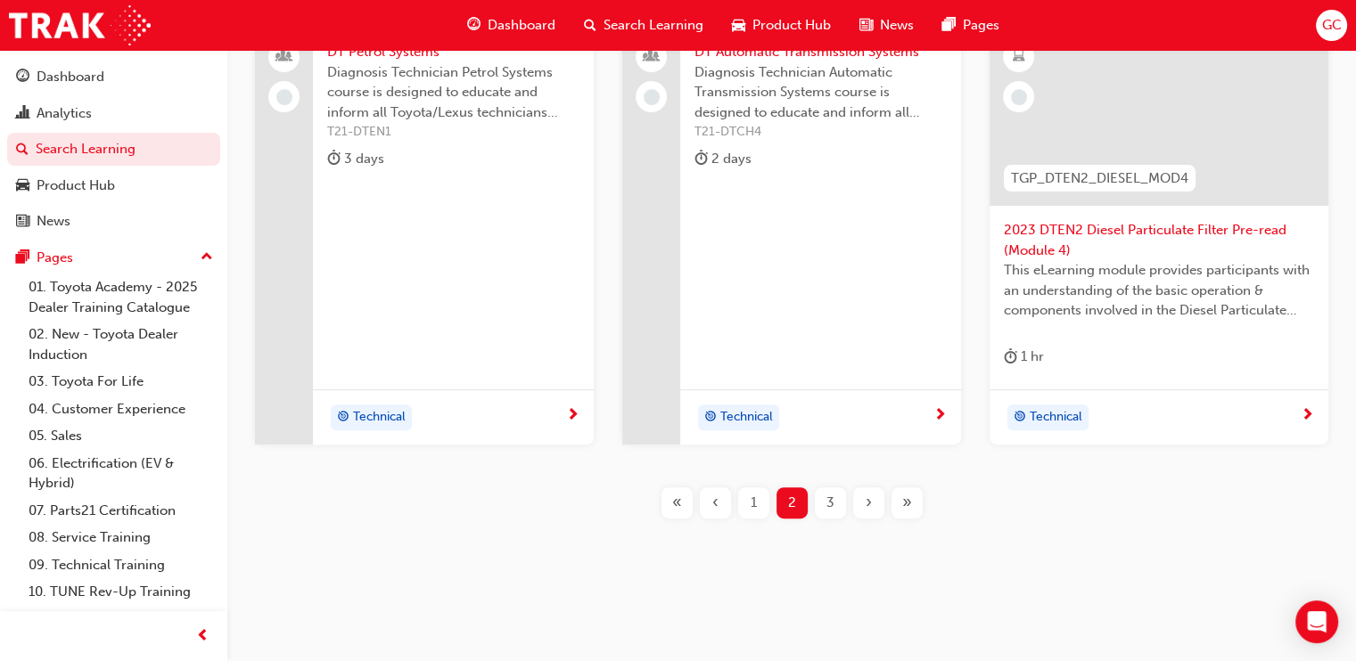
click at [869, 501] on span "›" at bounding box center [869, 503] width 6 height 21
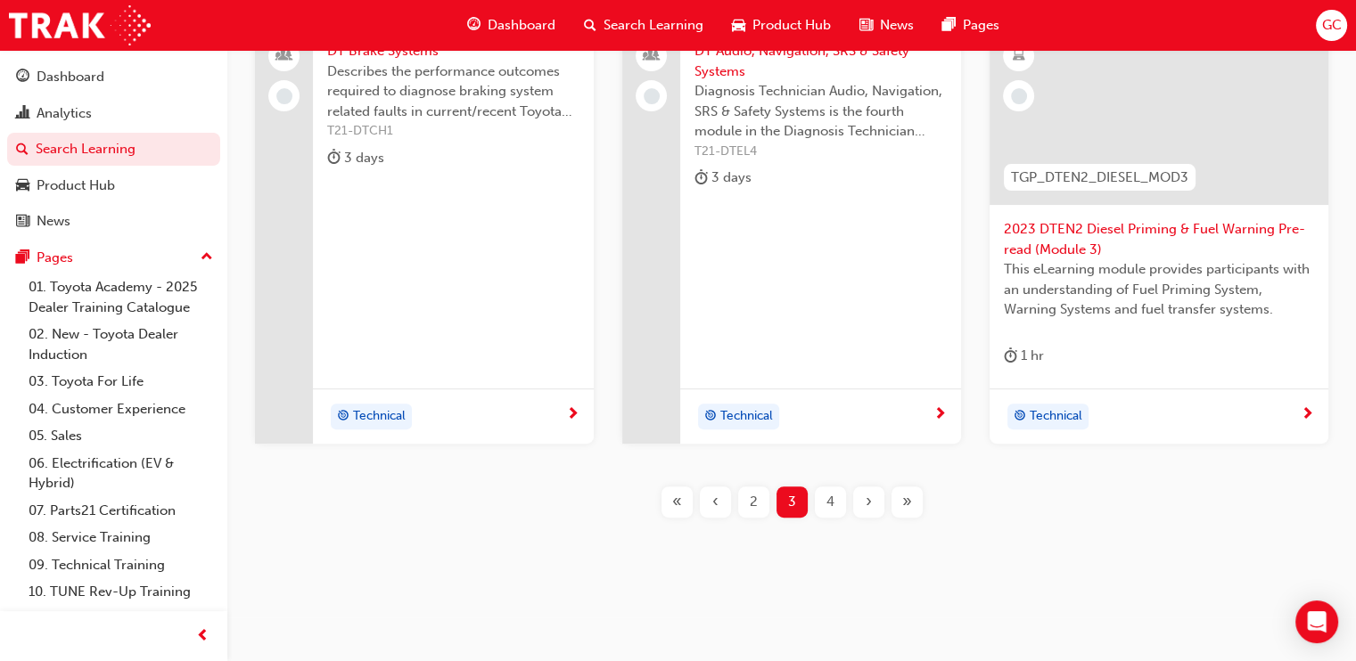
click at [869, 501] on span "›" at bounding box center [869, 502] width 6 height 21
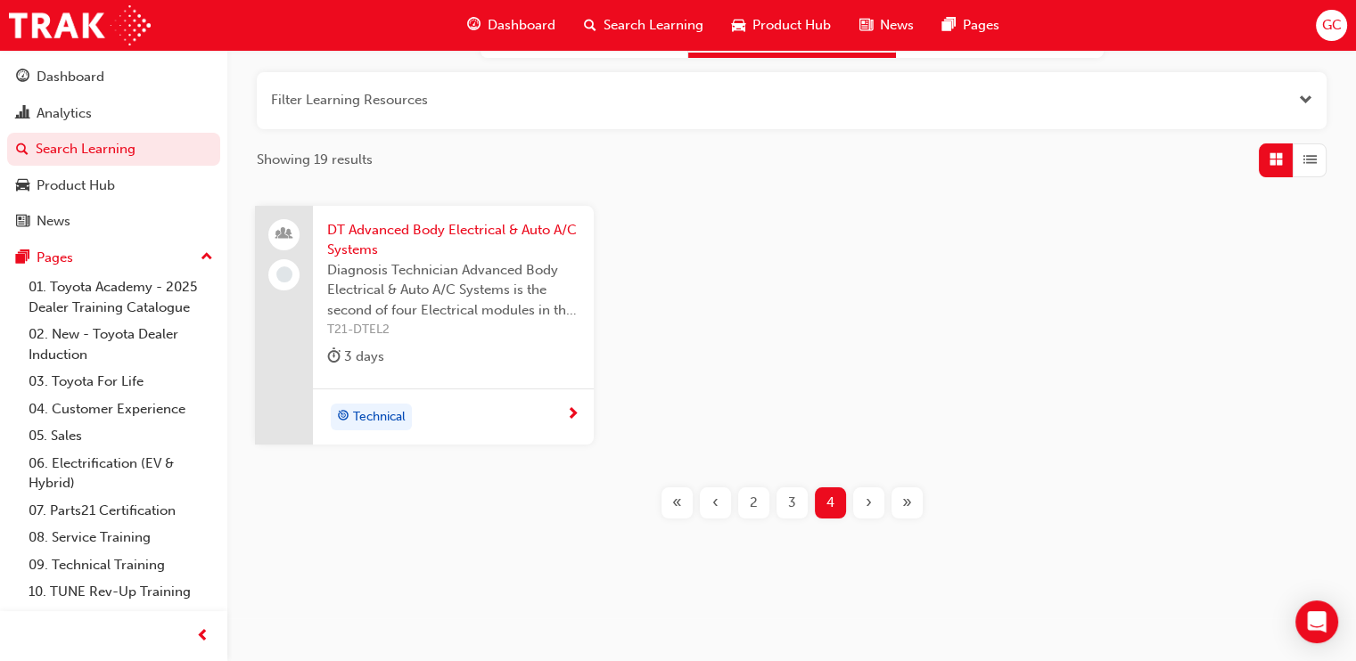
click at [500, 228] on span "DT Advanced Body Electrical & Auto A/C Systems" at bounding box center [453, 240] width 252 height 40
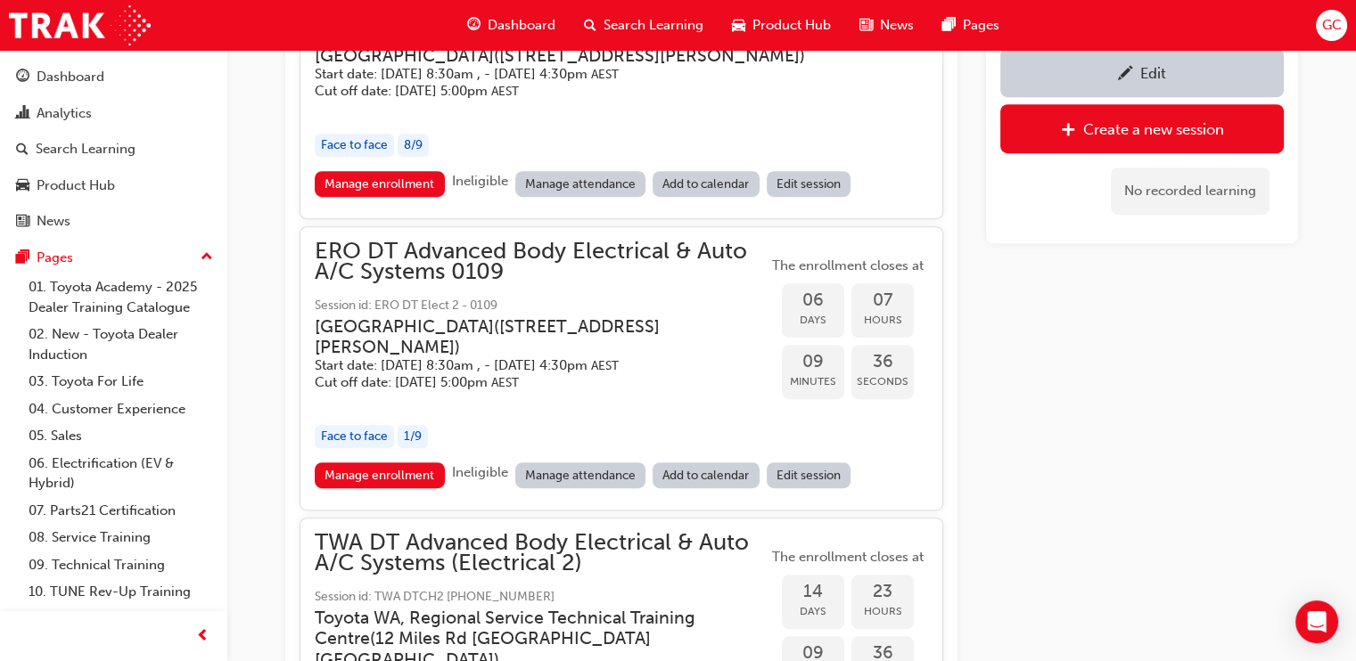
scroll to position [1176, 0]
